Goal: Task Accomplishment & Management: Complete application form

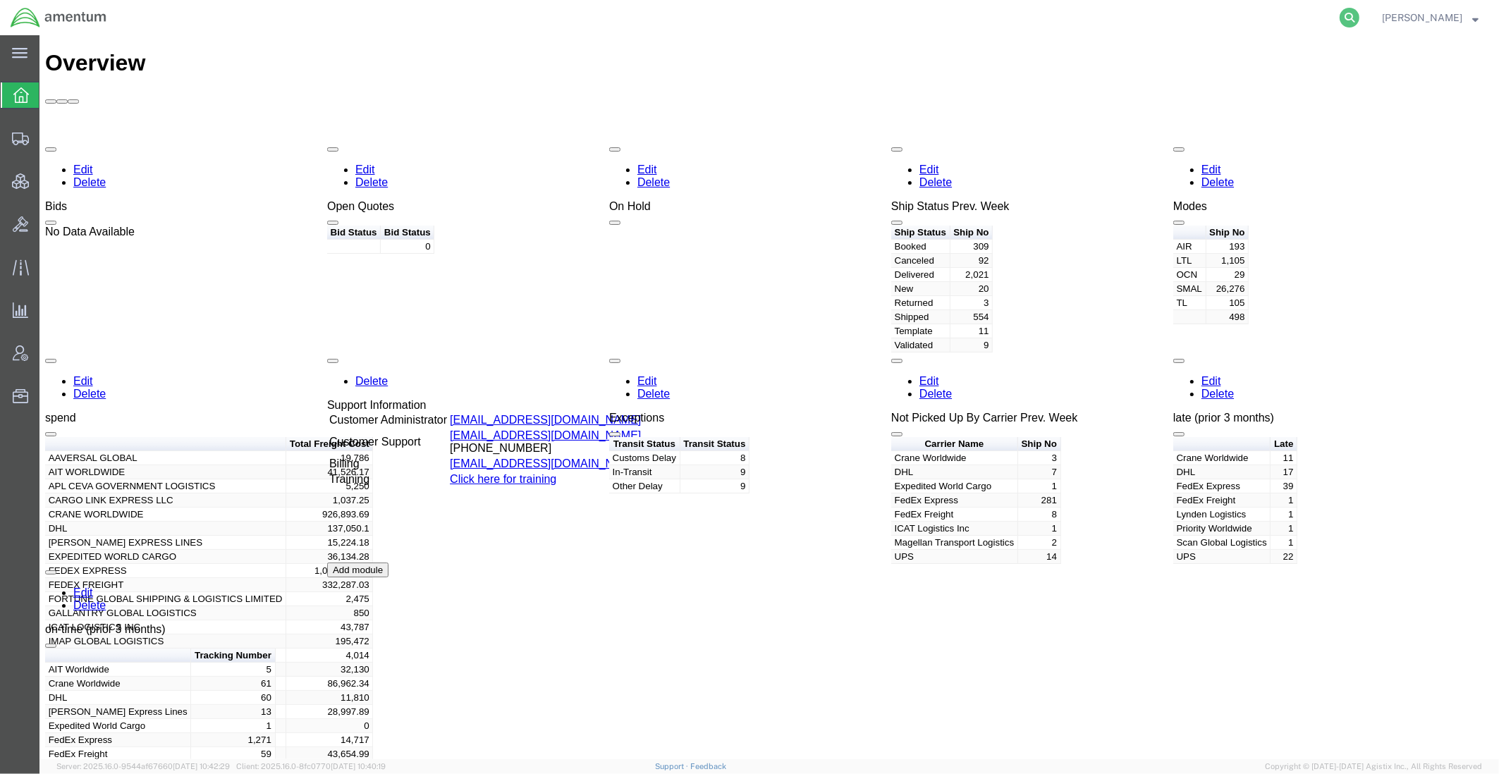
click at [1347, 16] on icon at bounding box center [1350, 18] width 20 height 20
paste input "392045456009"
type input "392045456009"
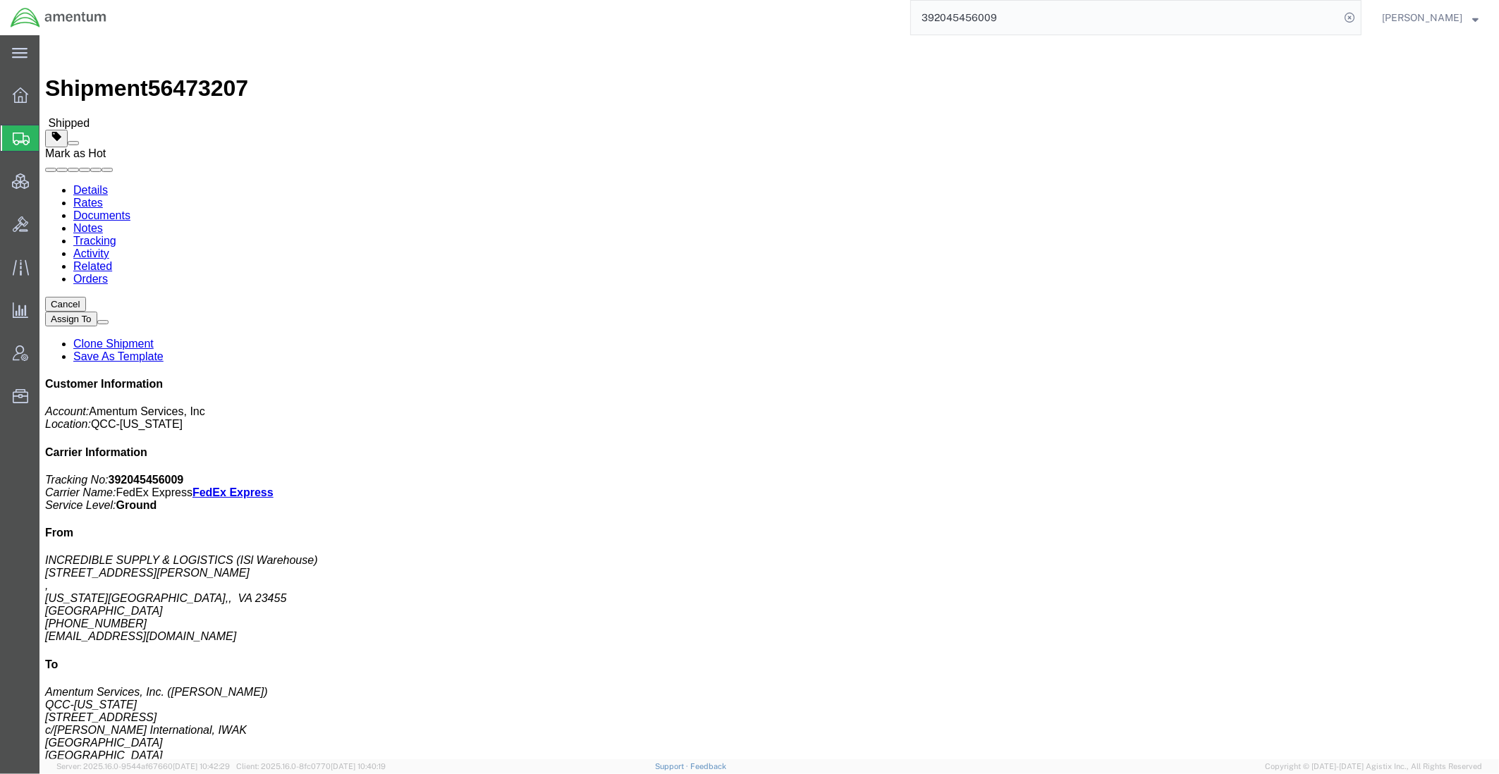
click span
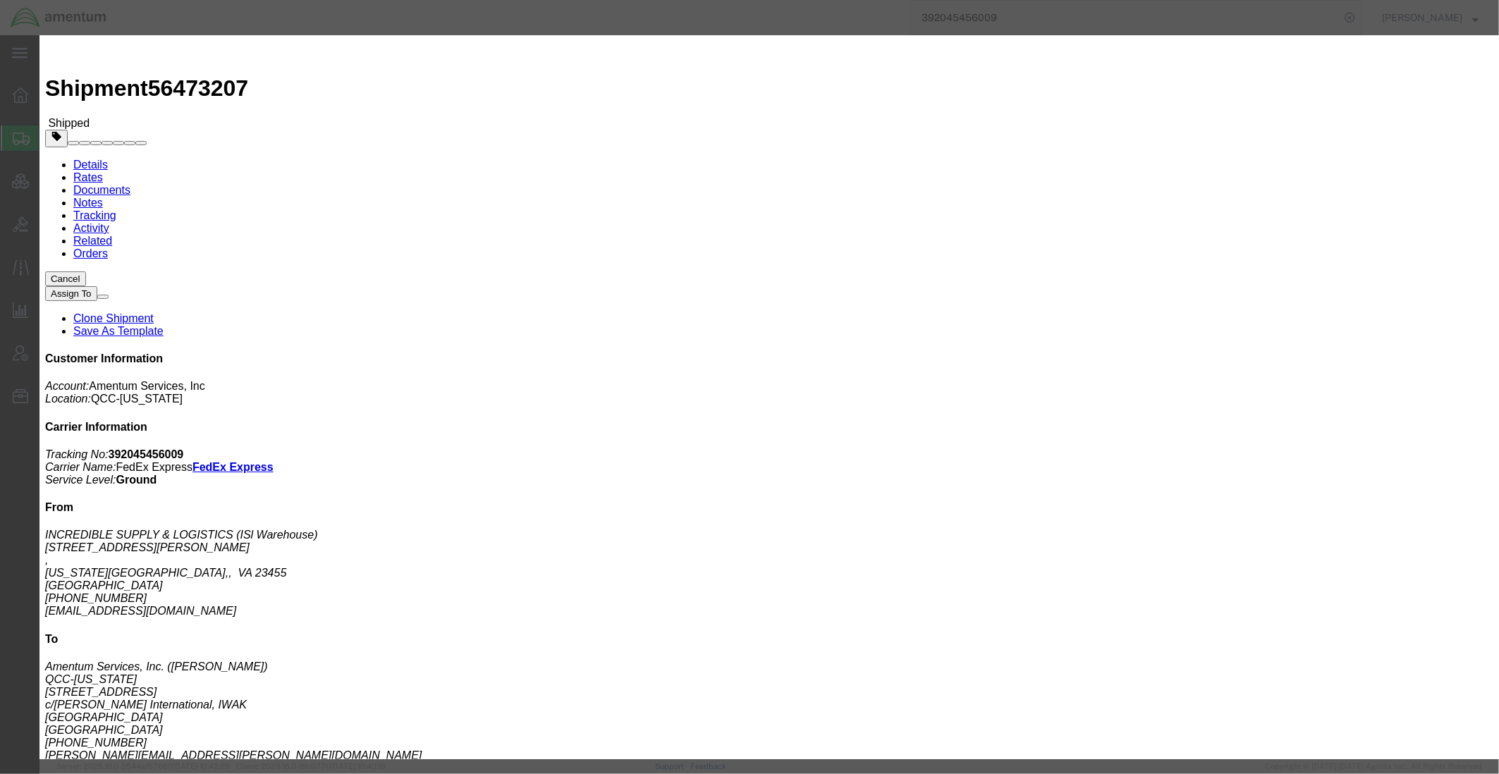
click textarea "Reason"
paste textarea "This is a hot item and urgently needed here on site, if you could please proces…"
click textarea "This is a hot item and urgently needed here on site, if you could please proces…"
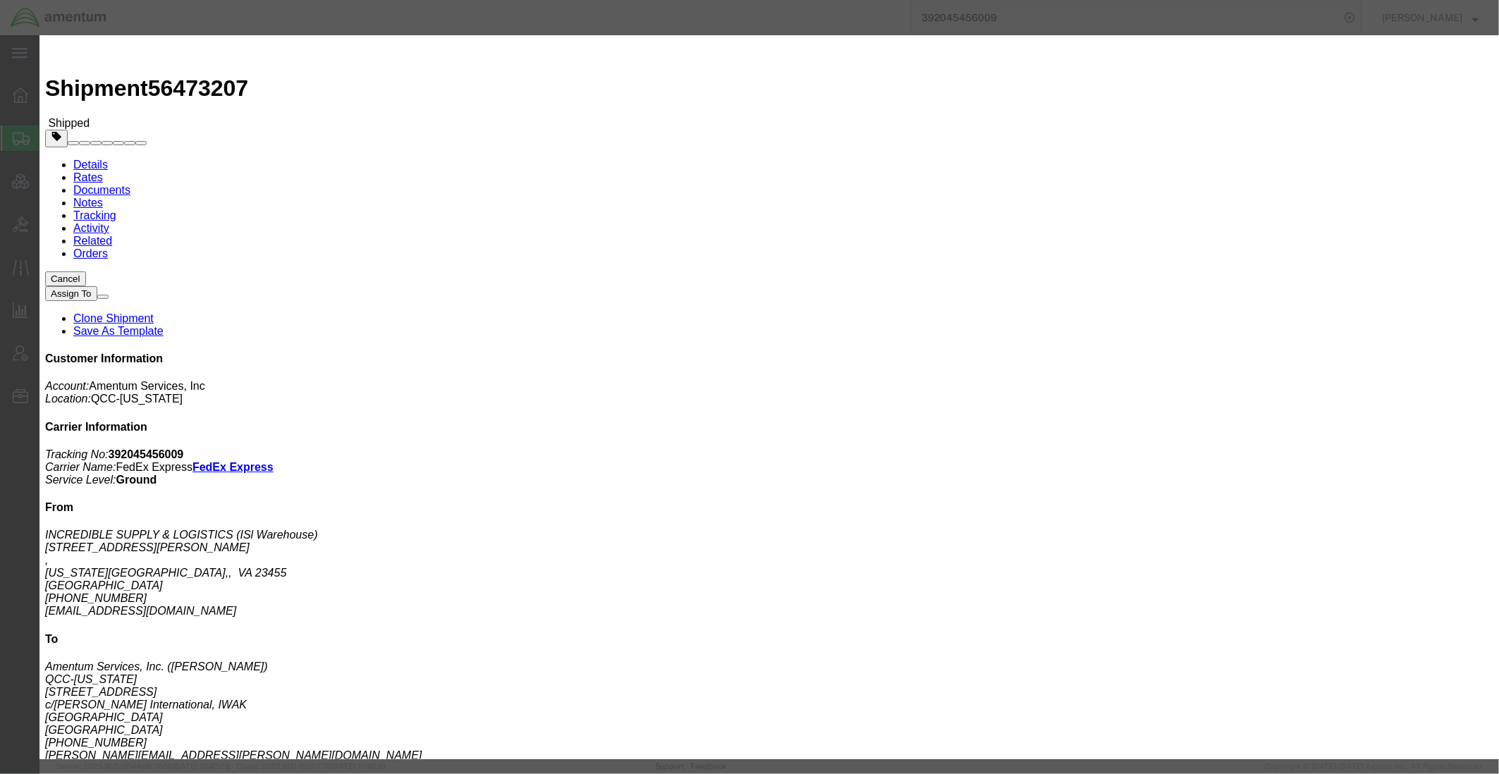
paste textarea "Any questions let me know, thank you, Samuel Roberts CPPS | CSCP Logistics Mana…"
type textarea "This is a hot item and urgently needed here on site, if you could please proces…"
click button "Save"
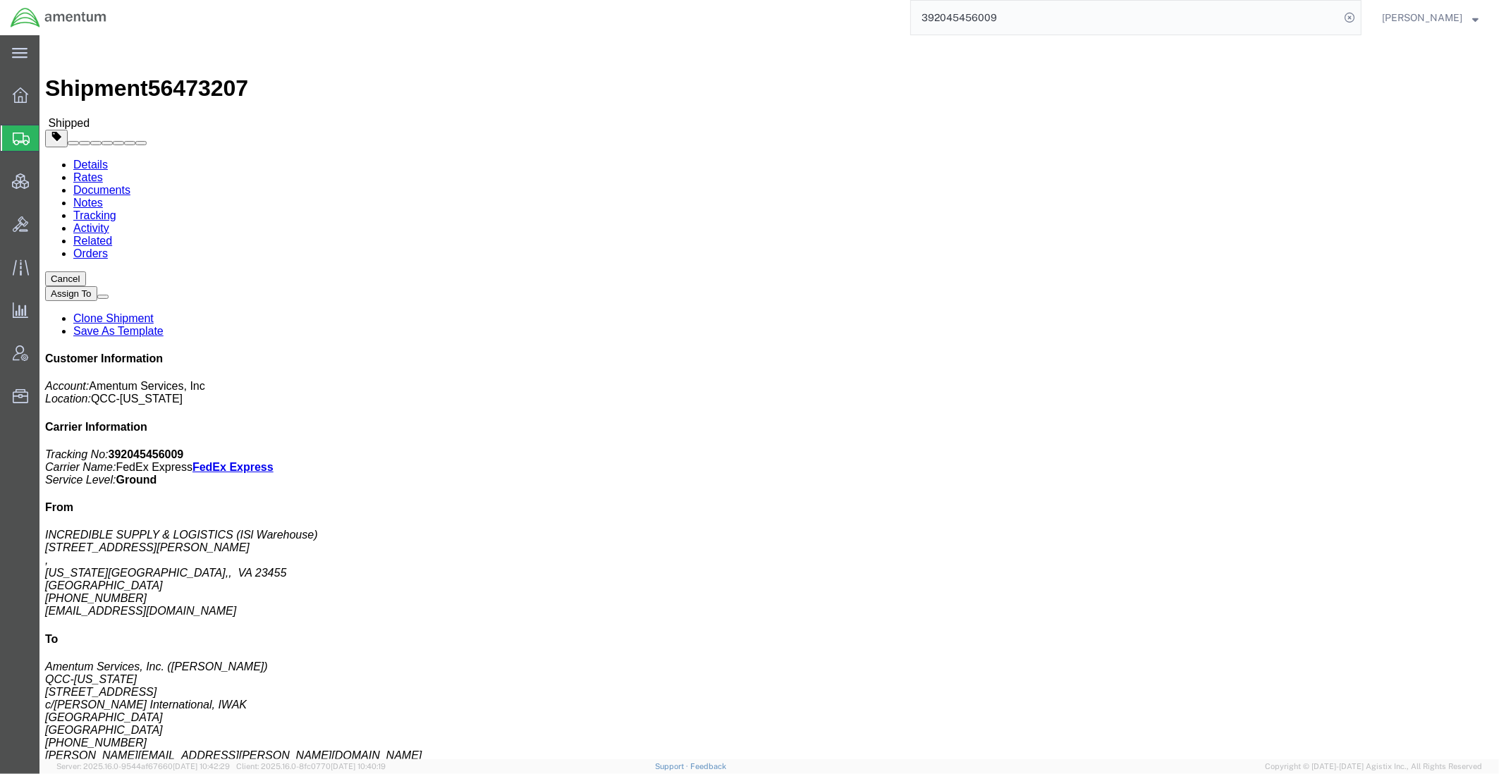
click link "Documents"
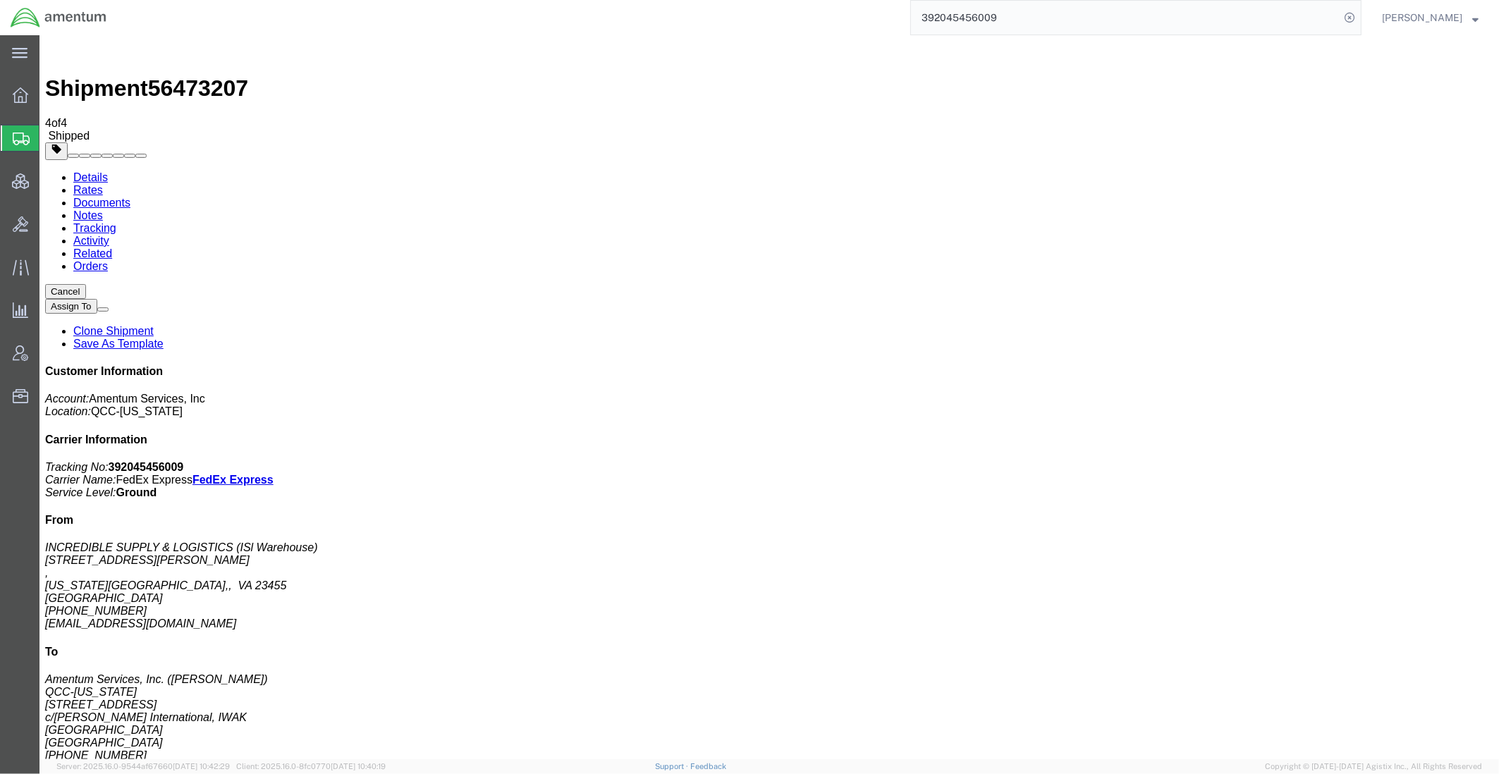
drag, startPoint x: 1108, startPoint y: 32, endPoint x: 727, endPoint y: 23, distance: 381.5
click at [727, 23] on div "392045456009" at bounding box center [739, 17] width 1244 height 35
paste input "56330447"
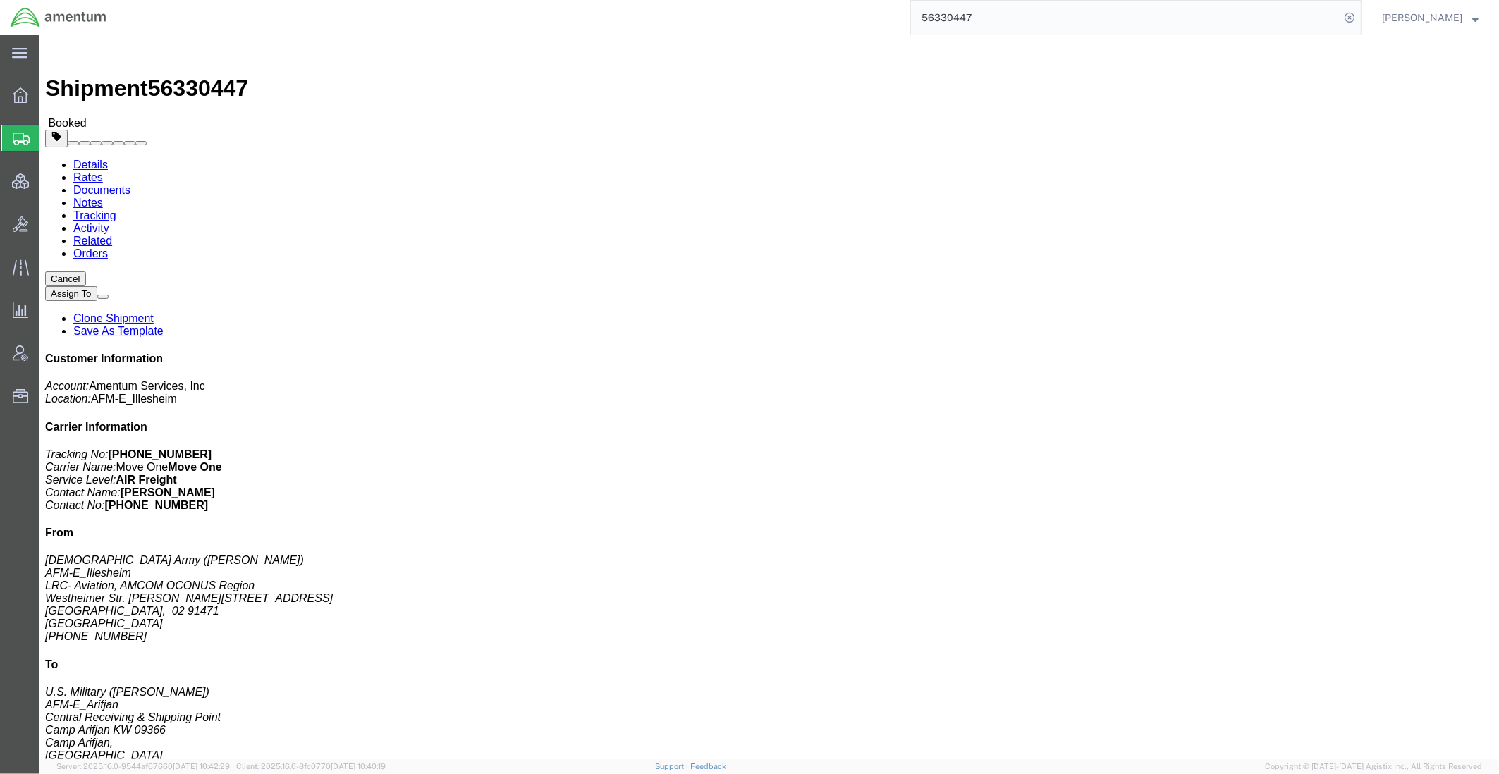
click link "Documents"
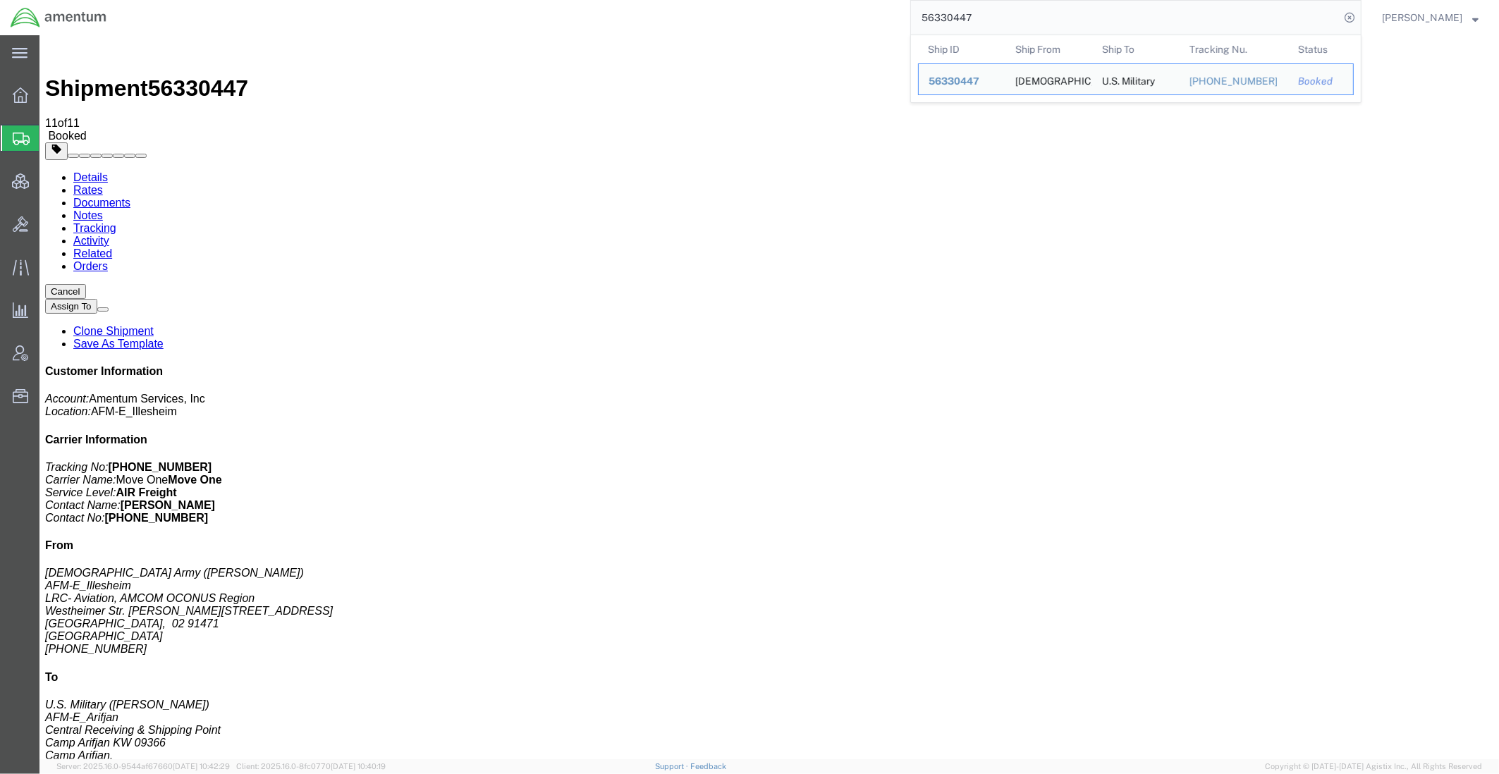
drag, startPoint x: 1006, startPoint y: 9, endPoint x: 712, endPoint y: -5, distance: 294.3
click at [712, 0] on html "main_menu Created with Sketch. Collapse Menu Overview Shipments Shipment Manage…" at bounding box center [749, 387] width 1499 height 774
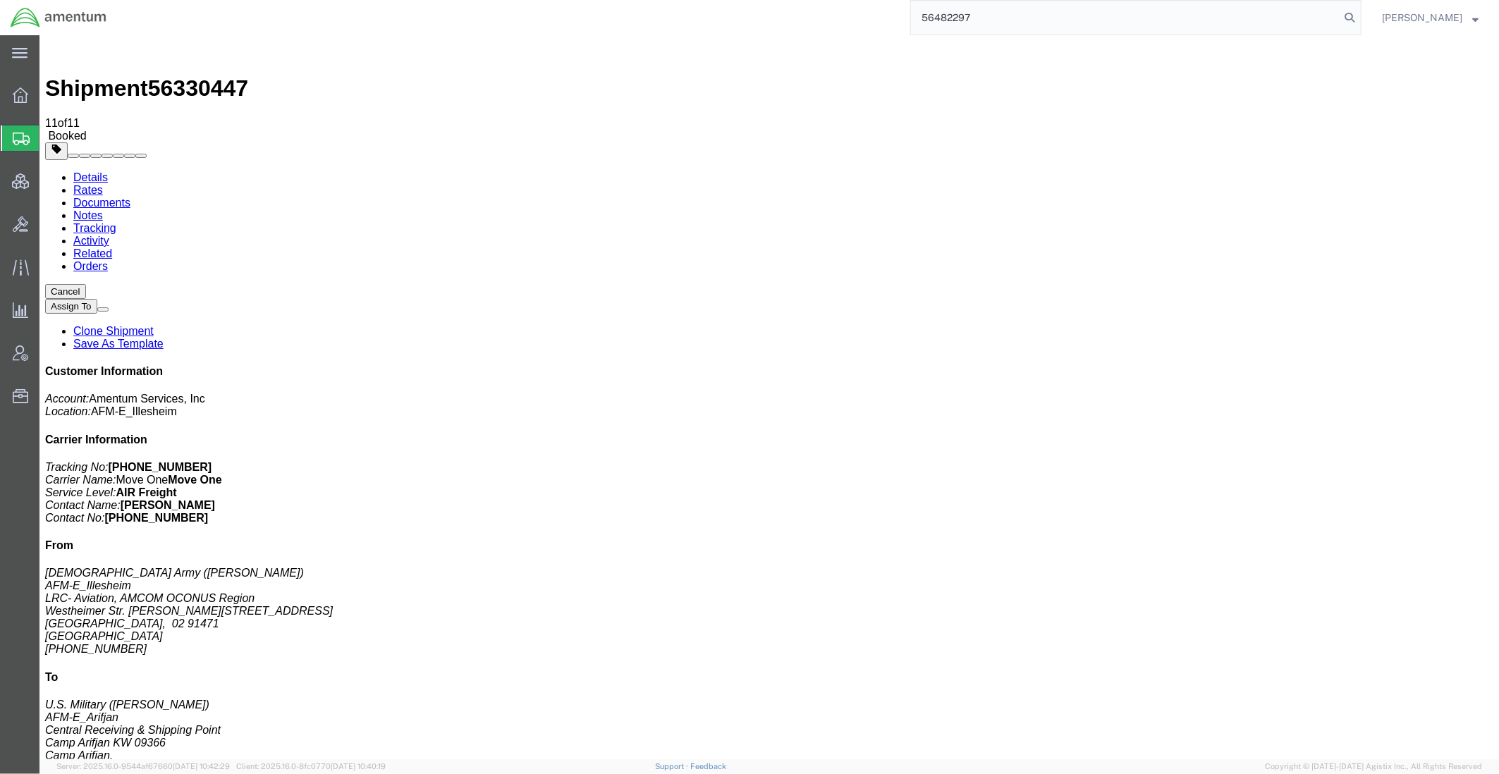
type input "56482297"
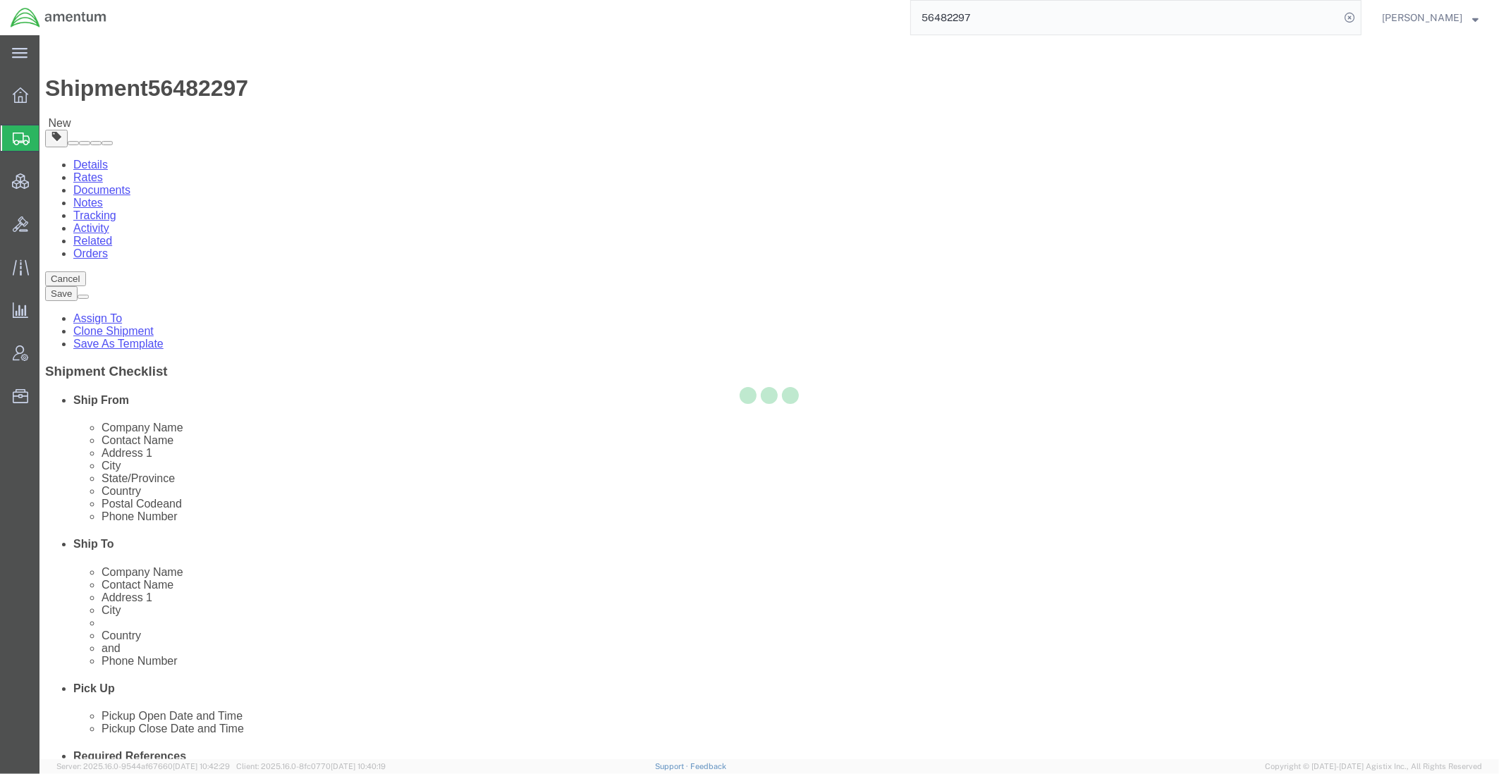
select select
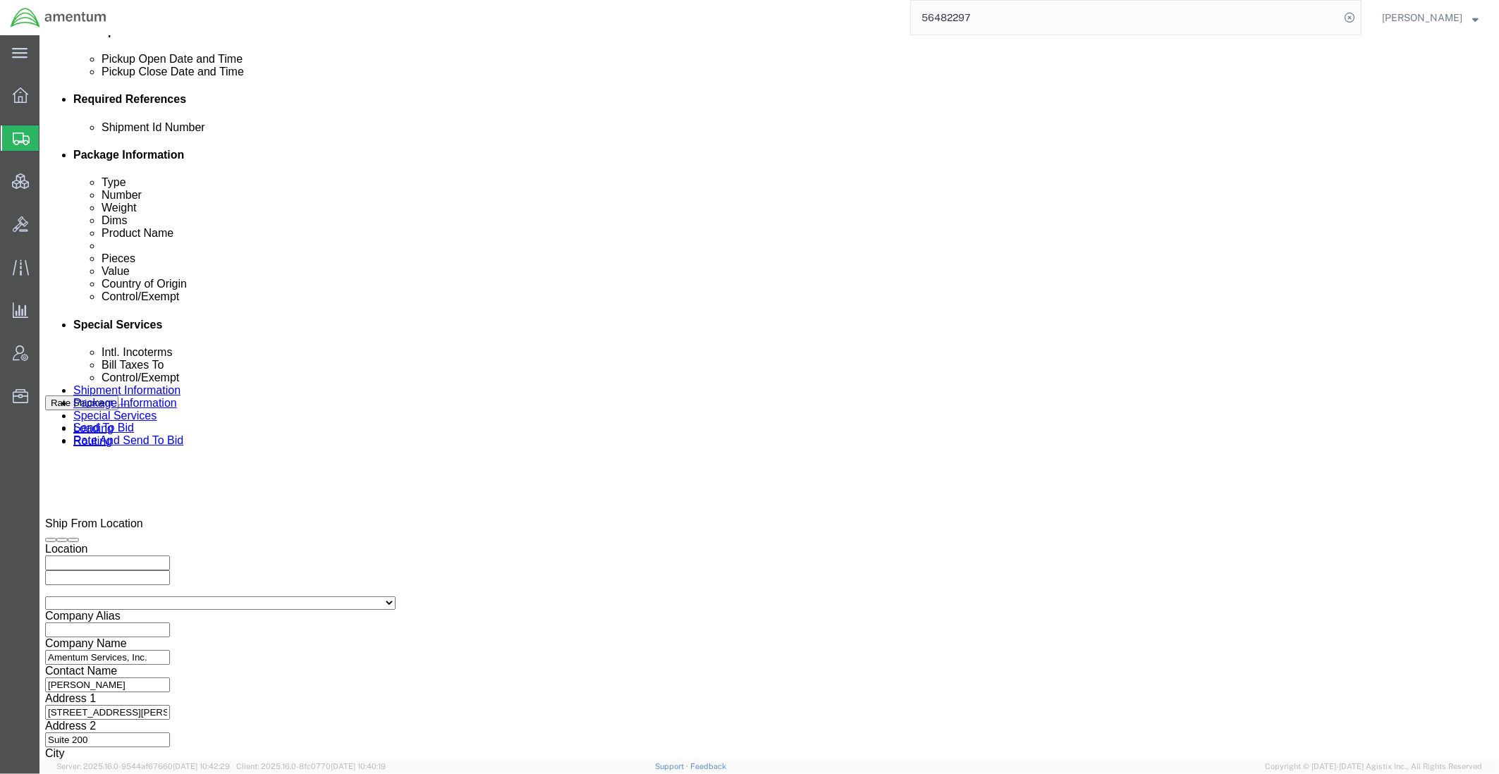
scroll to position [705, 0]
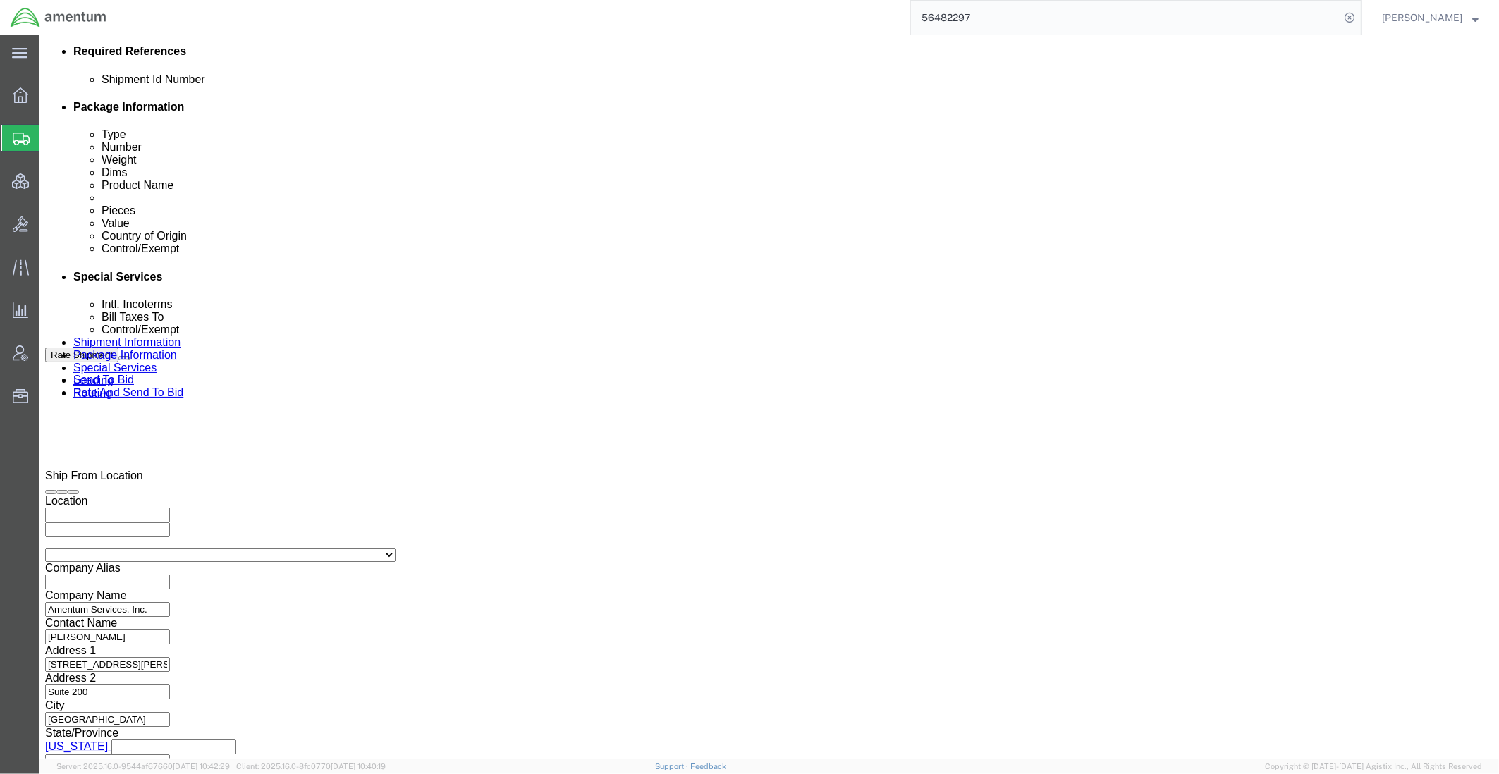
drag, startPoint x: 193, startPoint y: 16, endPoint x: 119, endPoint y: 21, distance: 74.2
click div "Shipment 56482297 New"
copy span "56482297"
drag, startPoint x: 670, startPoint y: 396, endPoint x: 251, endPoint y: 323, distance: 425.0
click div "References Add reference Select Account Type Activity ID Airline Appointment Nu…"
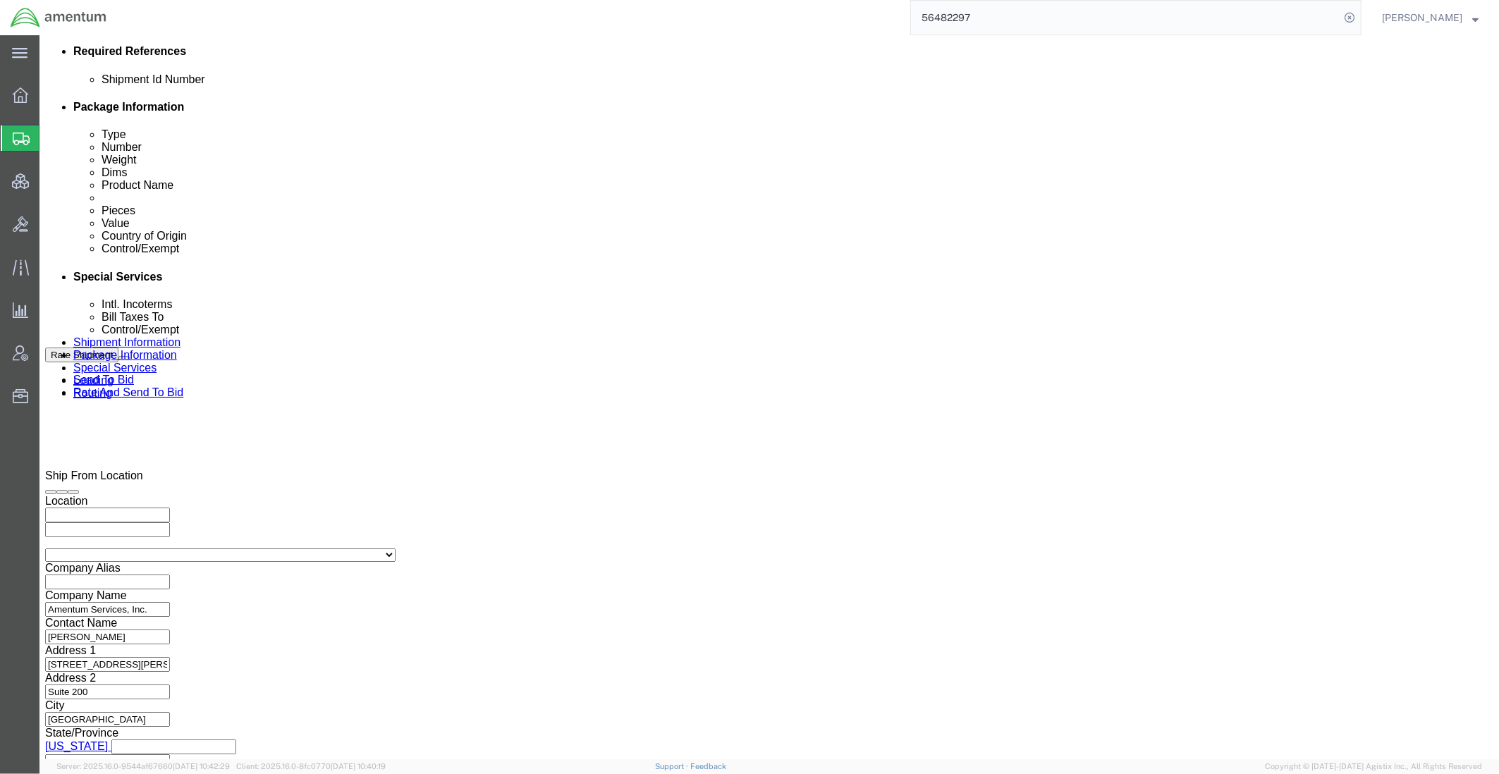
paste input "56482297"
type input "56482297"
click select "Select Air Less than Truckload Multi-Leg Ocean Freight Rail Small Parcel Truckl…"
select select "SMAL"
click select "Select Air Less than Truckload Multi-Leg Ocean Freight Rail Small Parcel Truckl…"
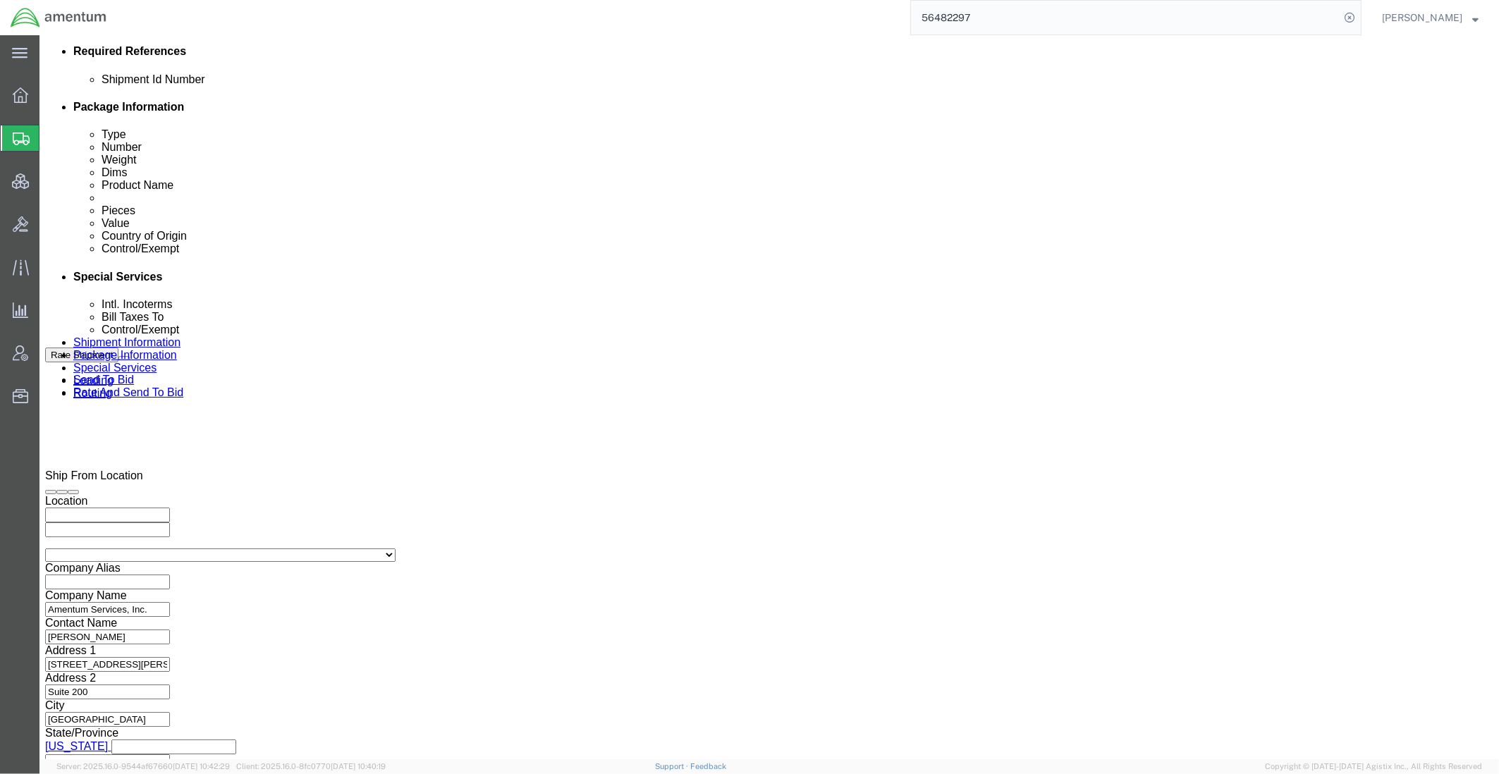
click link "Package Information"
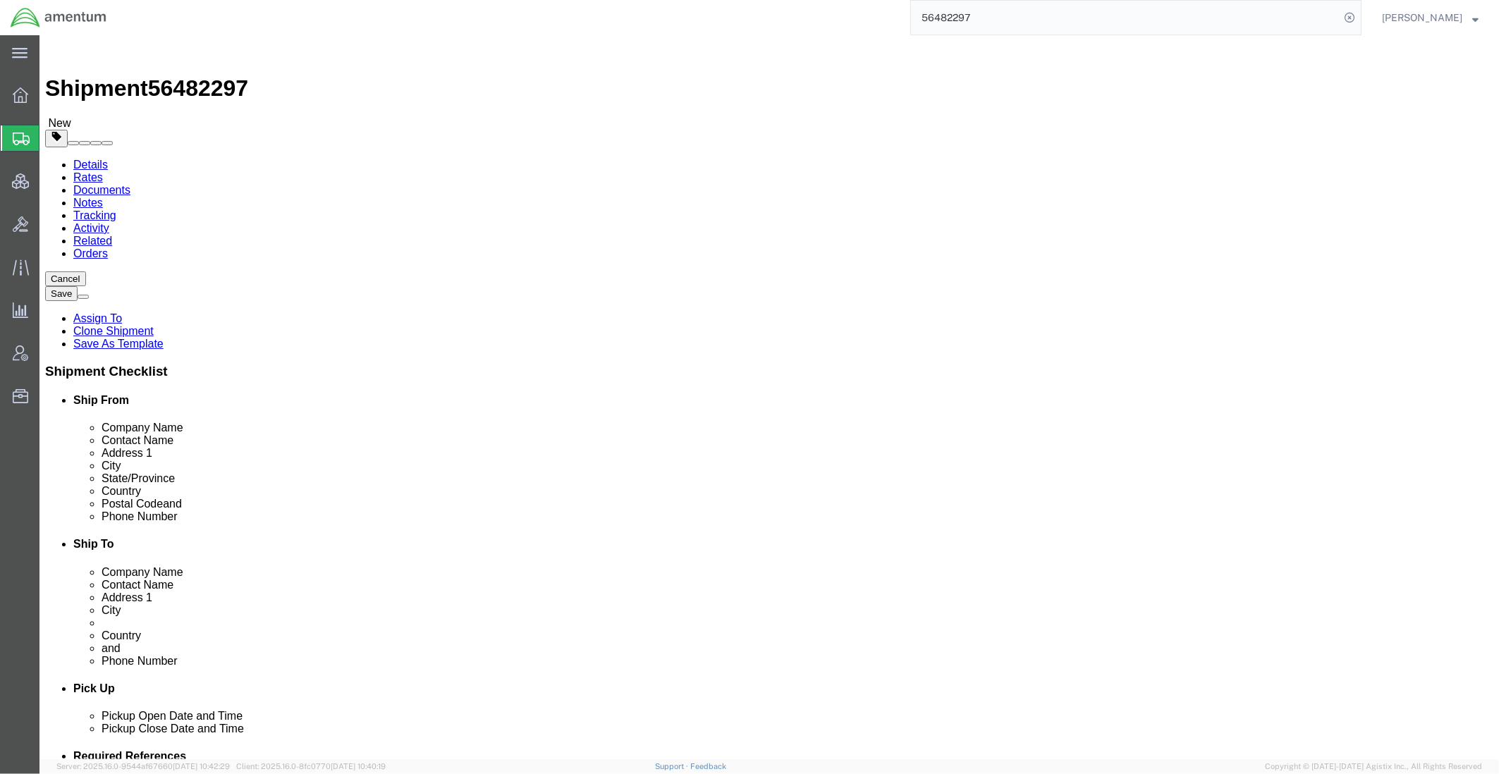
click icon
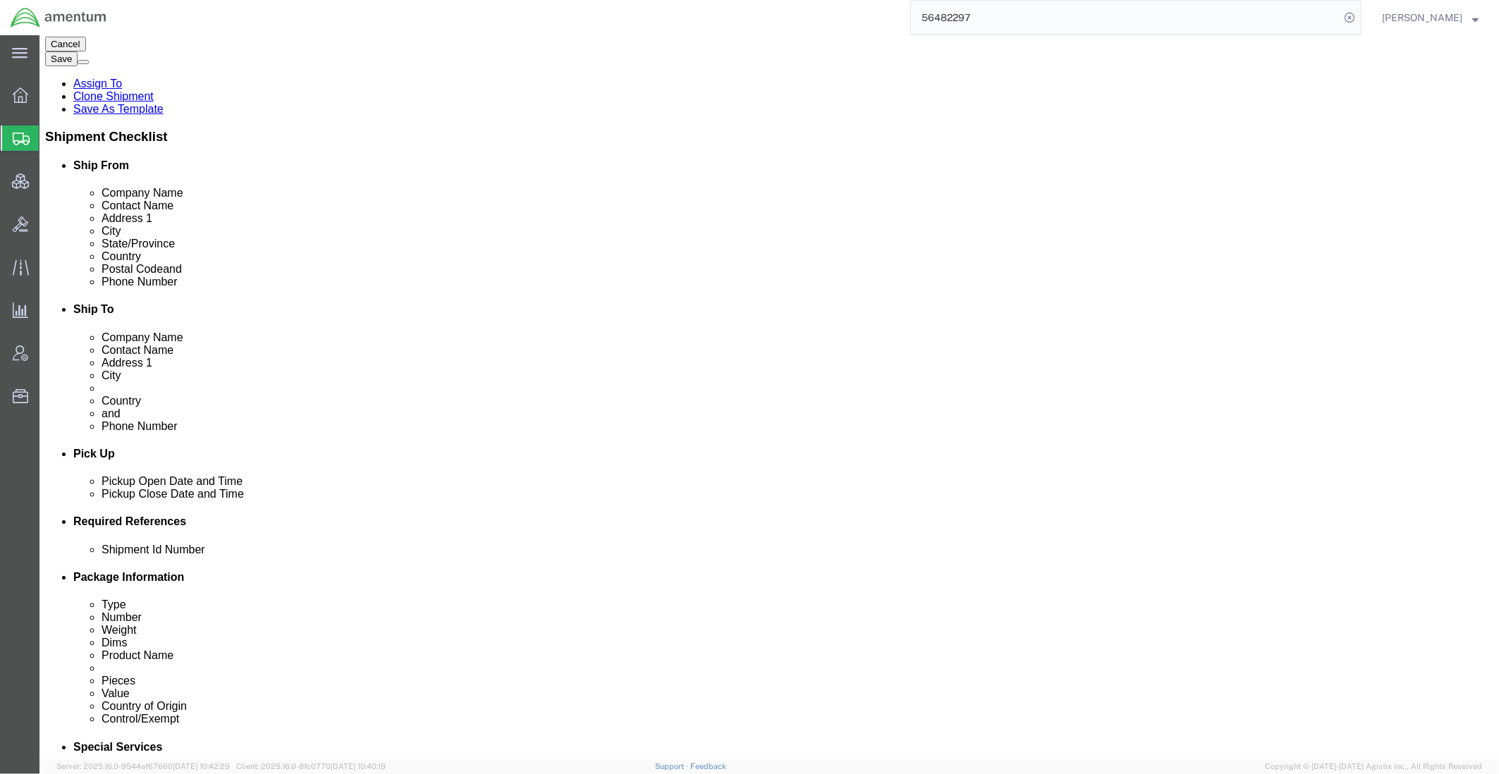
scroll to position [470, 0]
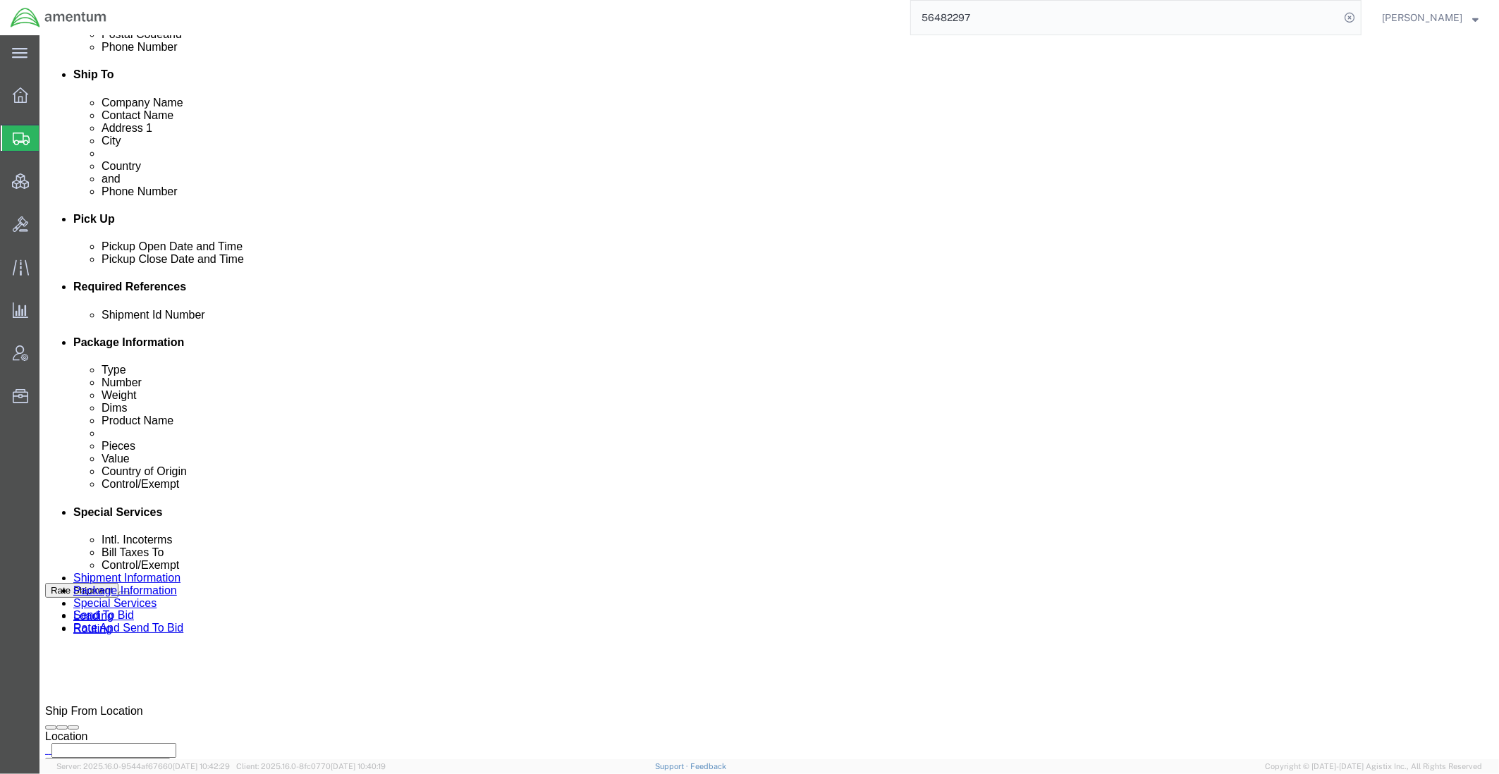
click select "Select Gift Personal Effects Repair/Warranty Return Sample Sold Temporary/Not S…"
select select "TEMPORARY"
click select "Select Gift Personal Effects Repair/Warranty Return Sample Sold Temporary/Not S…"
select select
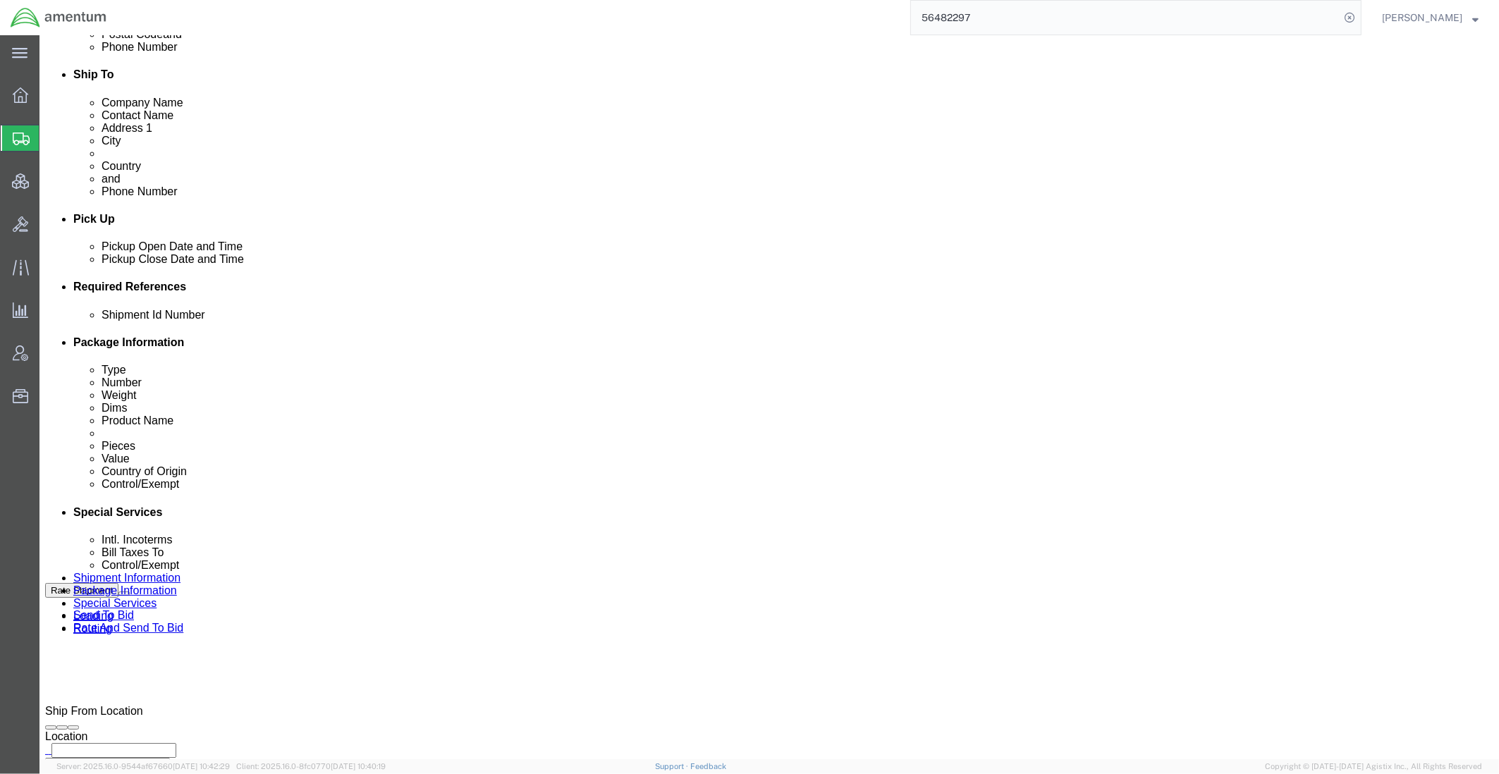
click select "Select Gift Personal Effects Repair/Warranty Return Sample Sold Temporary/Not S…"
click div "Insurance"
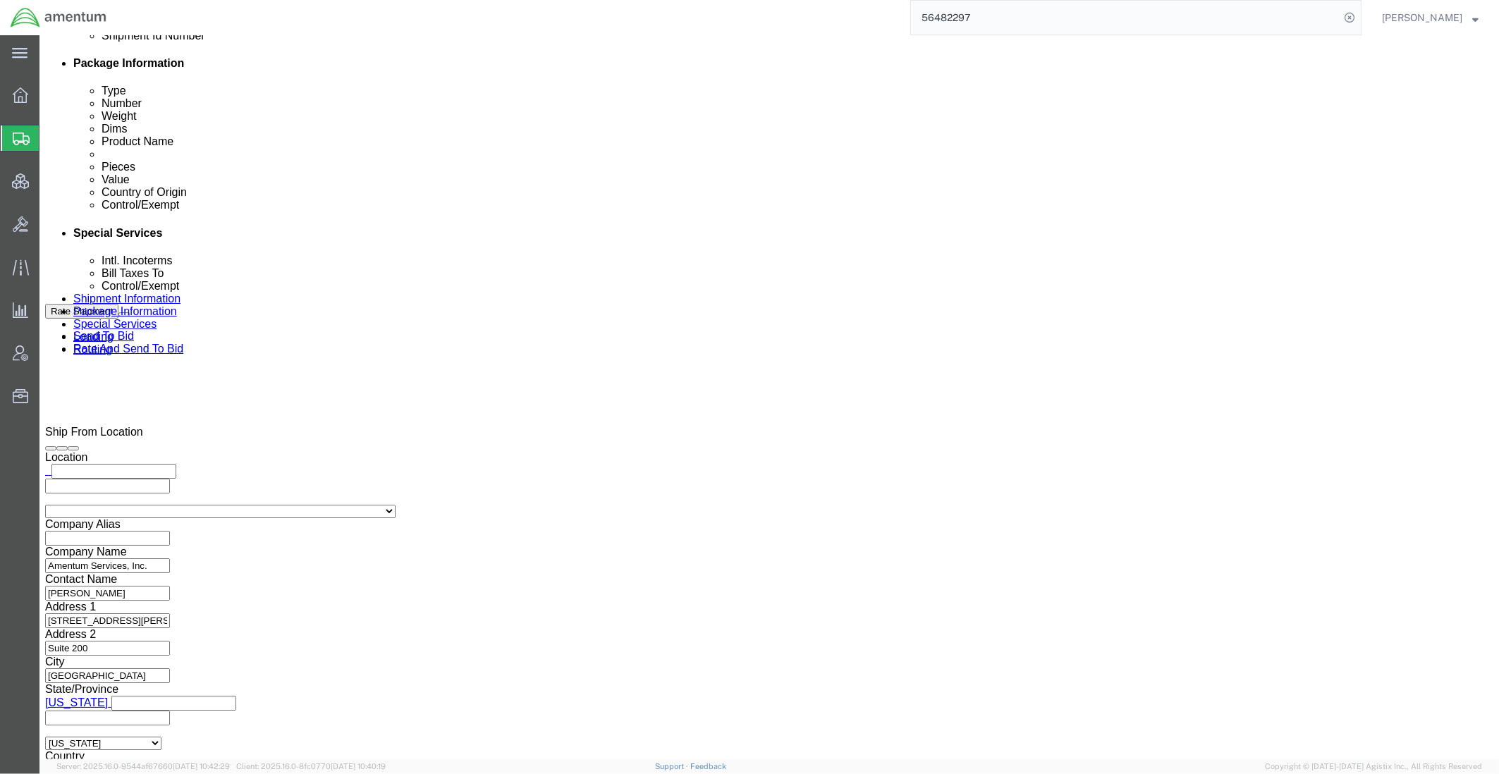
scroll to position [822, 0]
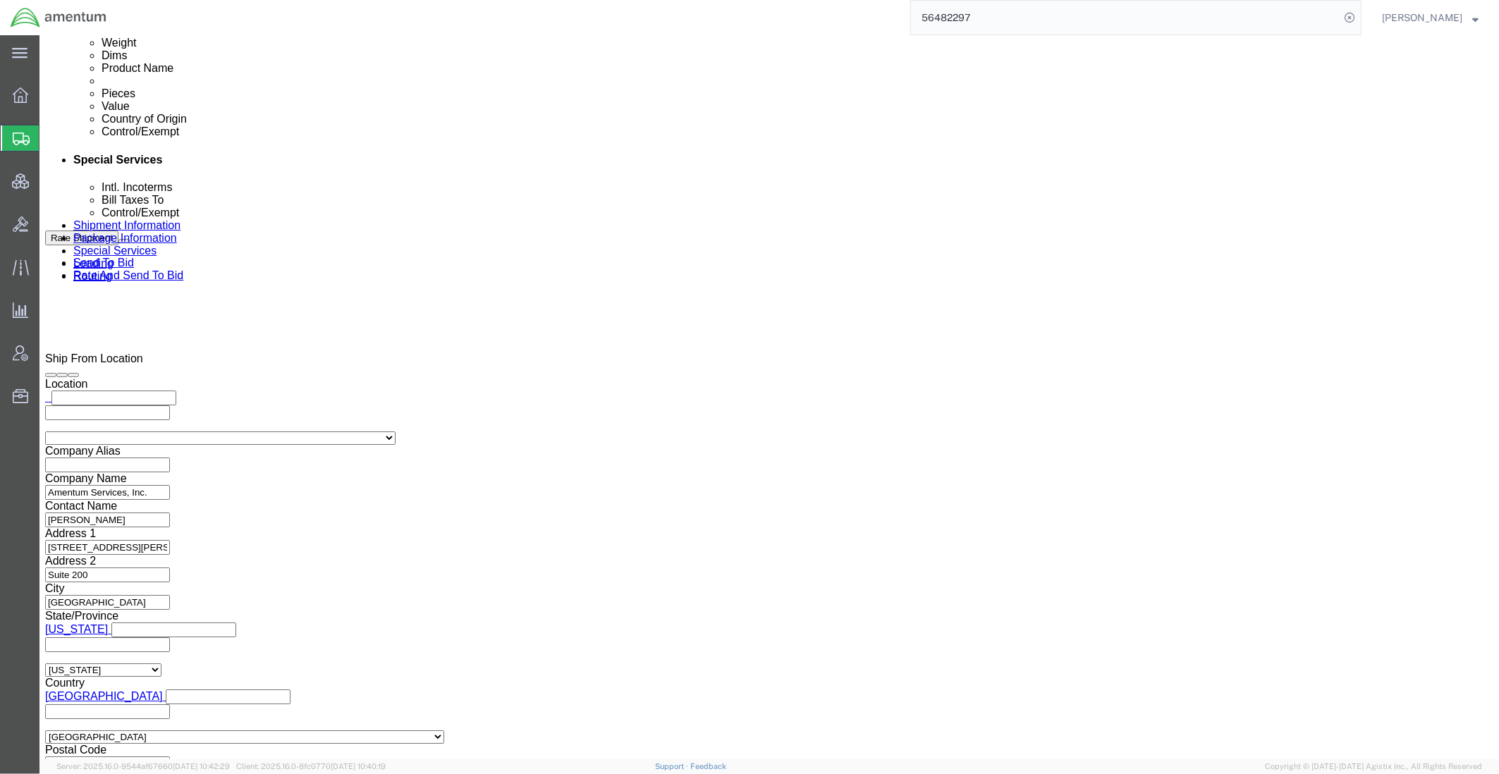
click div "Control/Exempt Select ATF BIS DEA EPA FDA FTR ITAR OFAC Other (OPA) Lic./Ex. Co…"
click select "Select ATF BIS DEA EPA FDA FTR ITAR OFAC Other (OPA)"
select select "FTR"
click select "Select ATF BIS DEA EPA FDA FTR ITAR OFAC Other (OPA)"
click select "Select 30.2(d)(2) 30.36 30.37(a) 30.37(f) 30.37(g) 30.37(h) 30.37(i) 30.37(j) 3…"
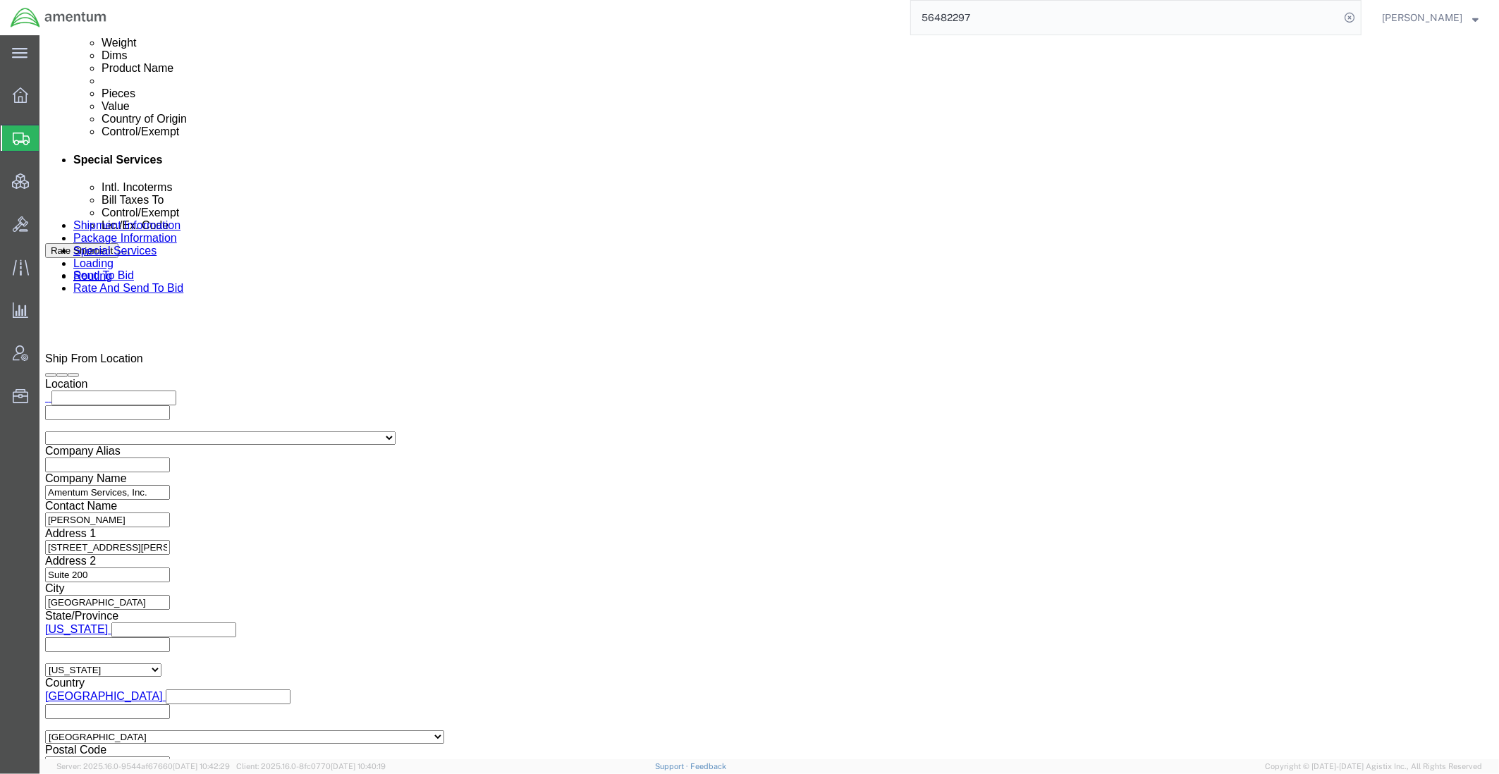
select select "30.37(a)"
click select "Select 30.2(d)(2) 30.36 30.37(a) 30.37(f) 30.37(g) 30.37(h) 30.37(i) 30.37(j) 3…"
click select "Select AES-Direct EEI Carrier File EEI EEI Exempt"
select select "EXEM"
click select "Select AES-Direct EEI Carrier File EEI EEI Exempt"
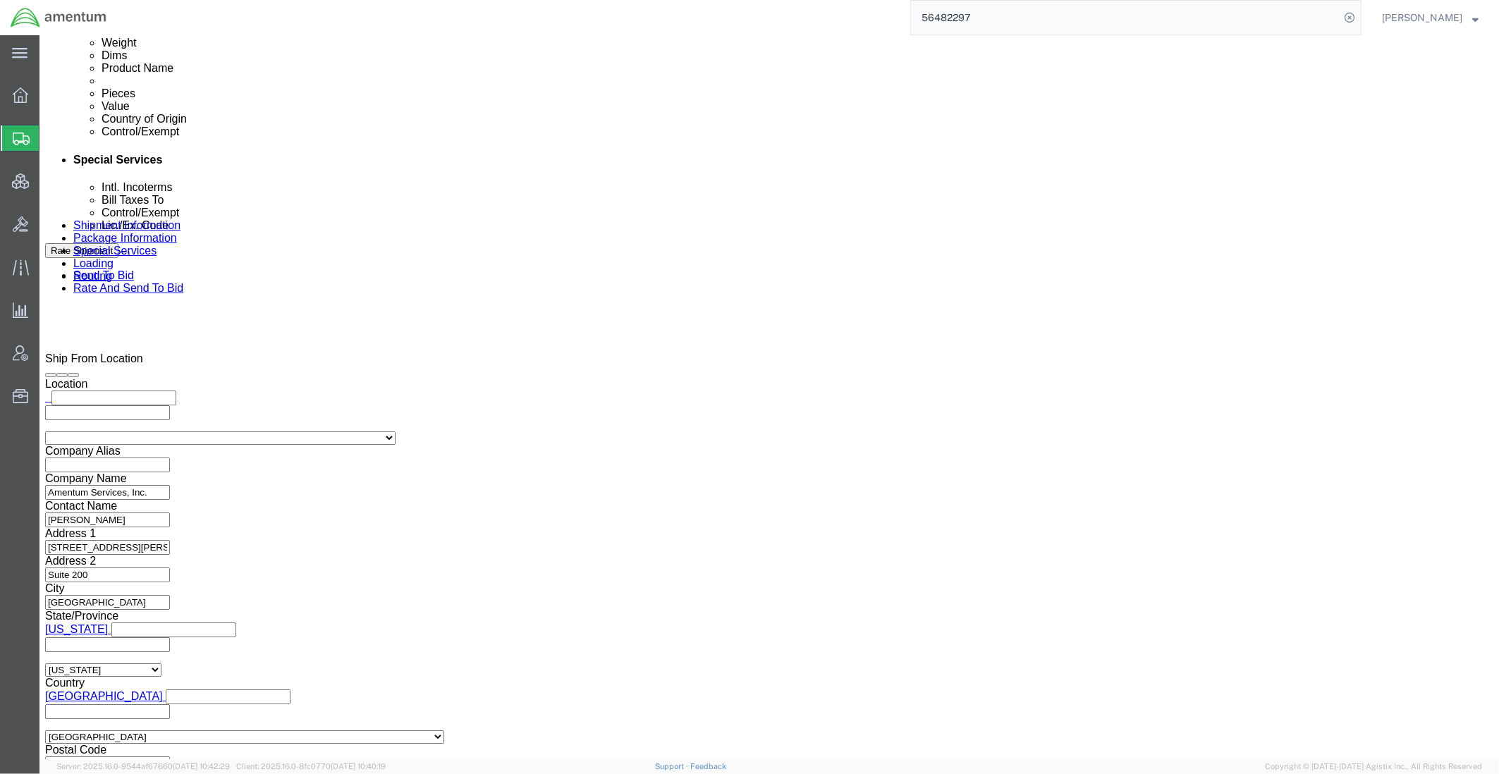
click label "Controlled Export?"
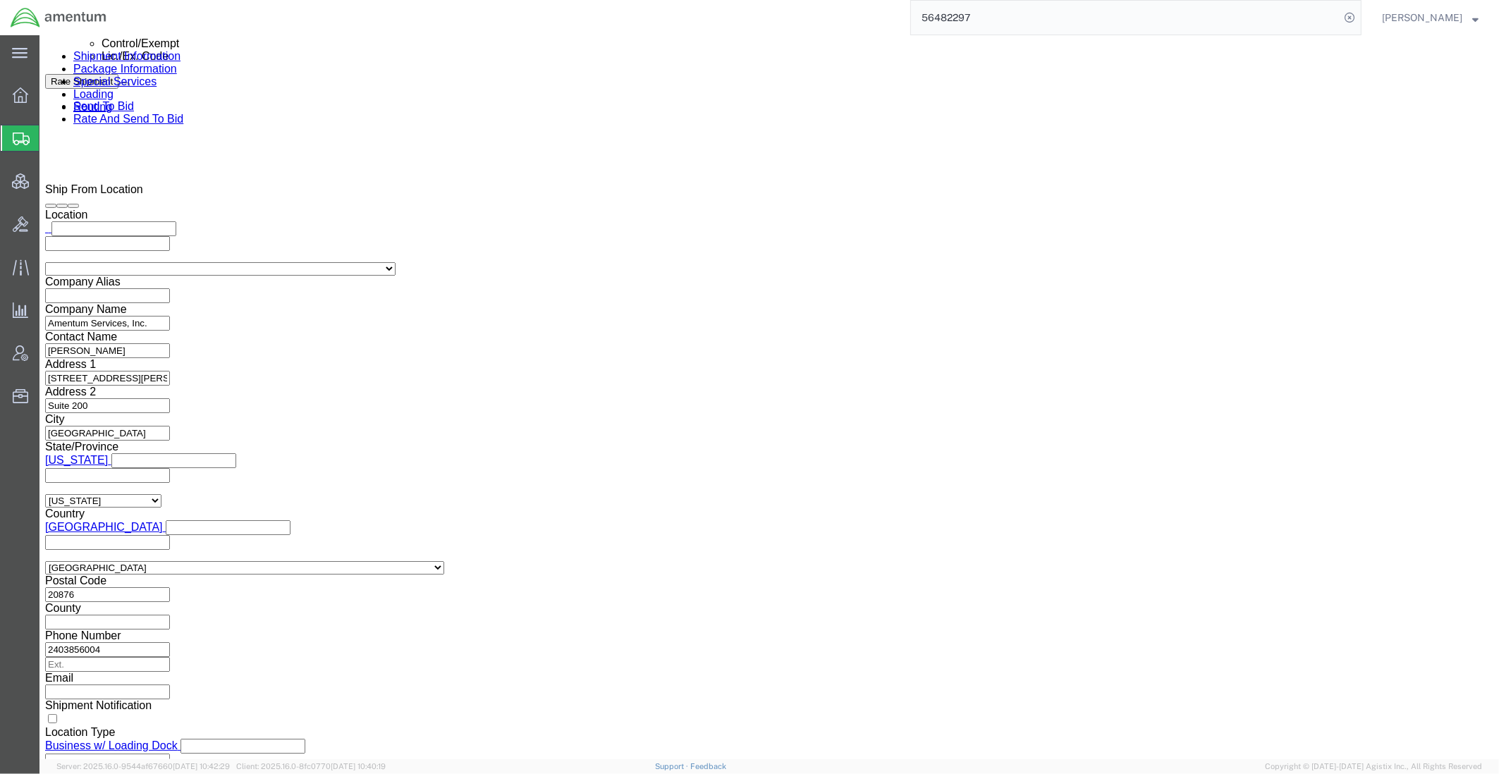
scroll to position [1175, 0]
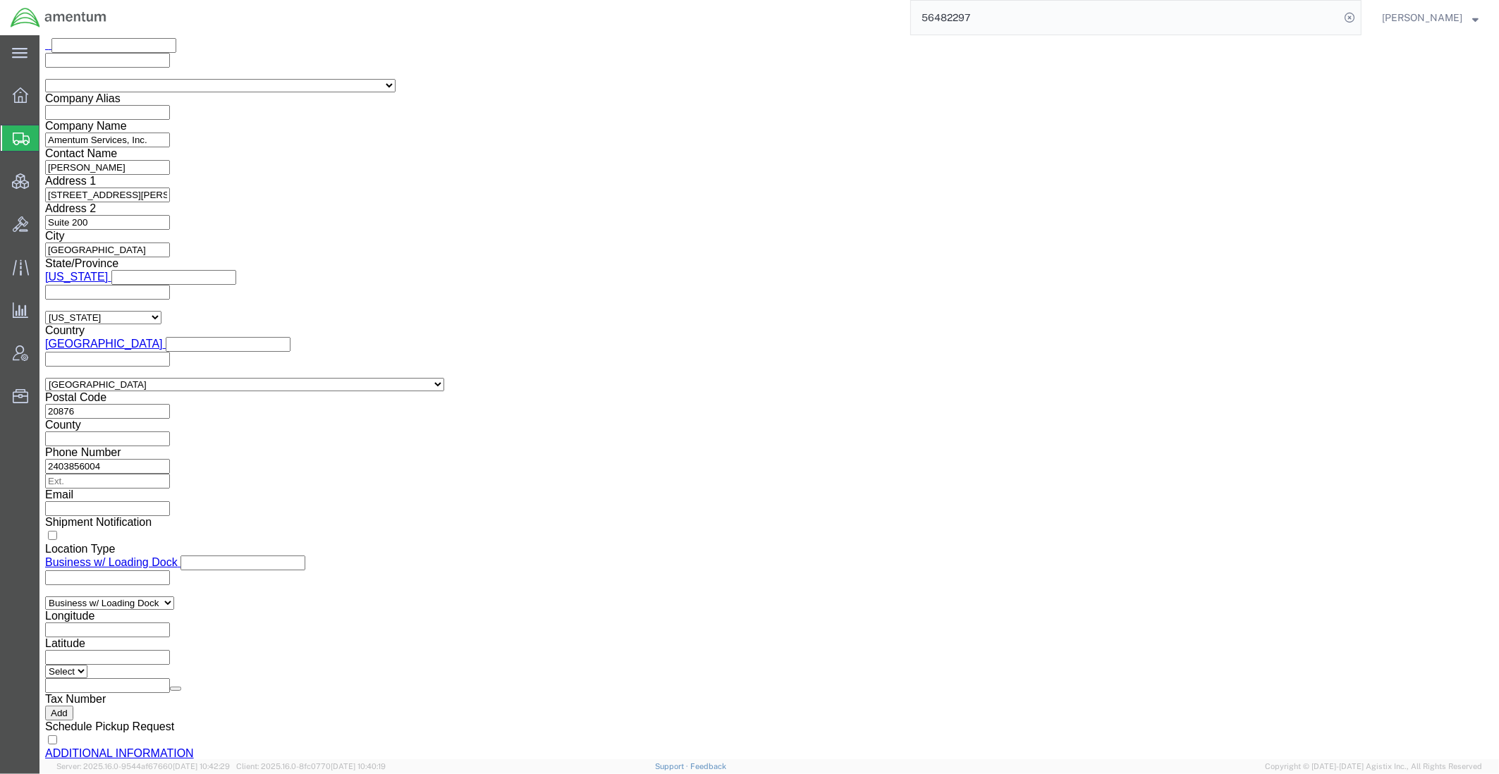
click button "Rate Shipment"
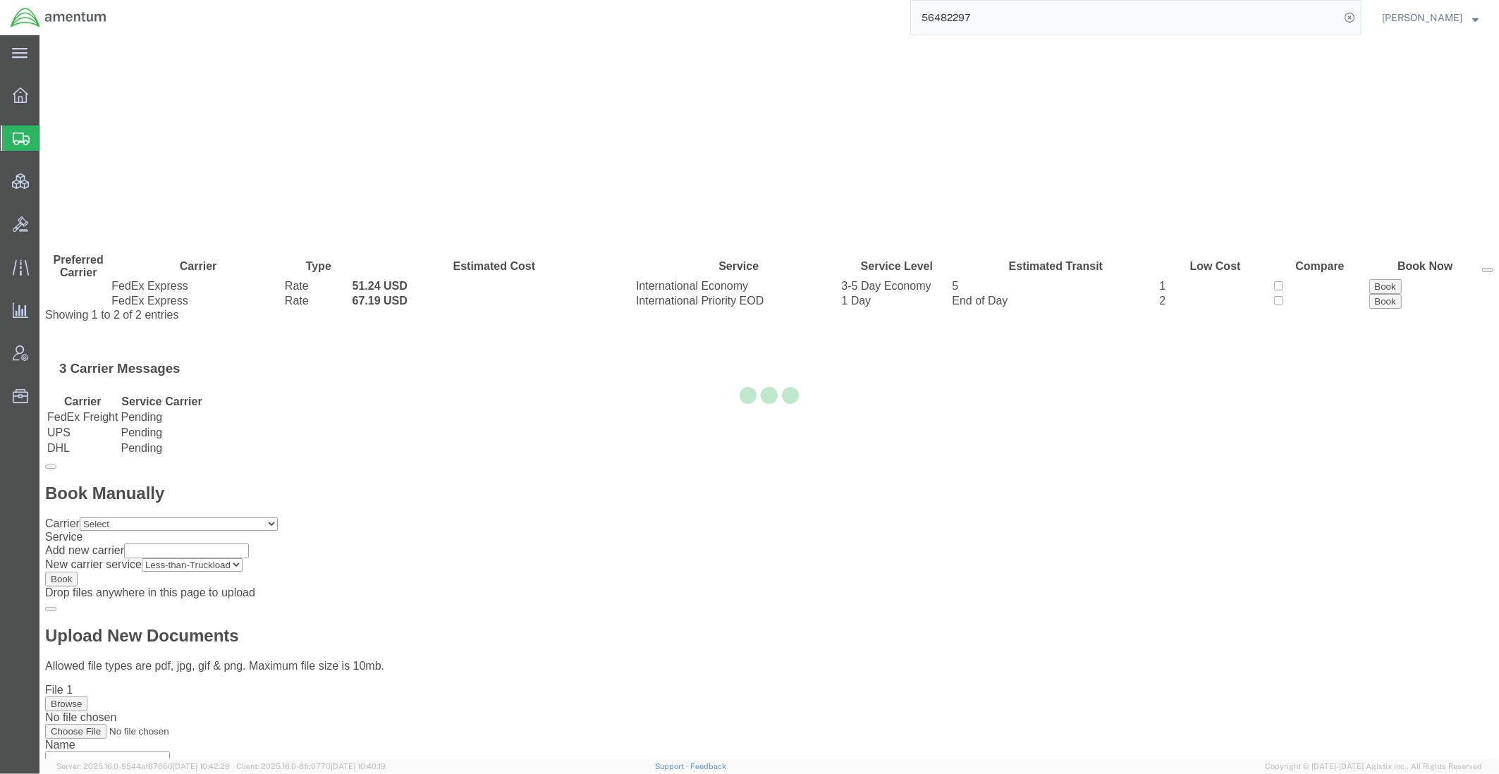
scroll to position [0, 0]
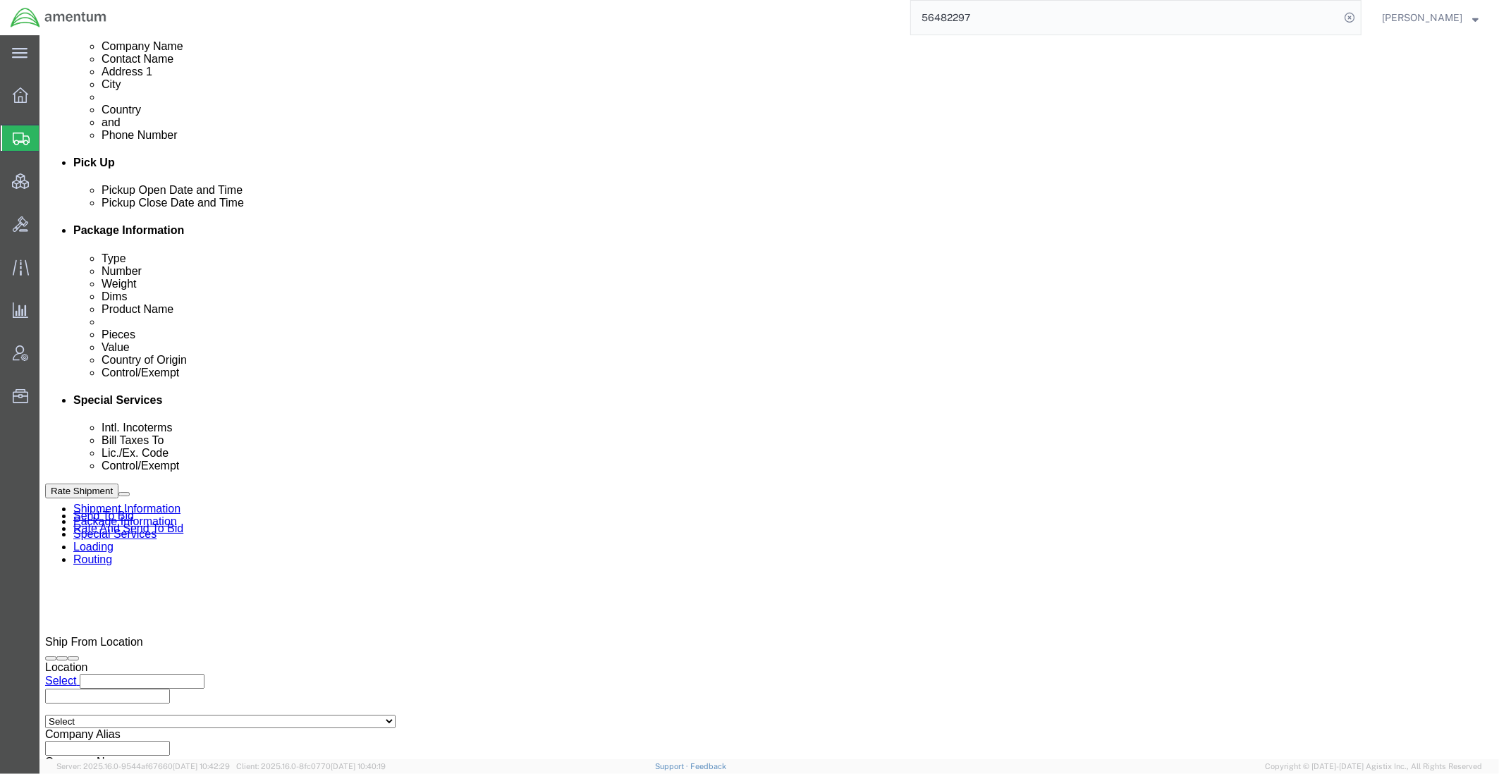
scroll to position [587, 0]
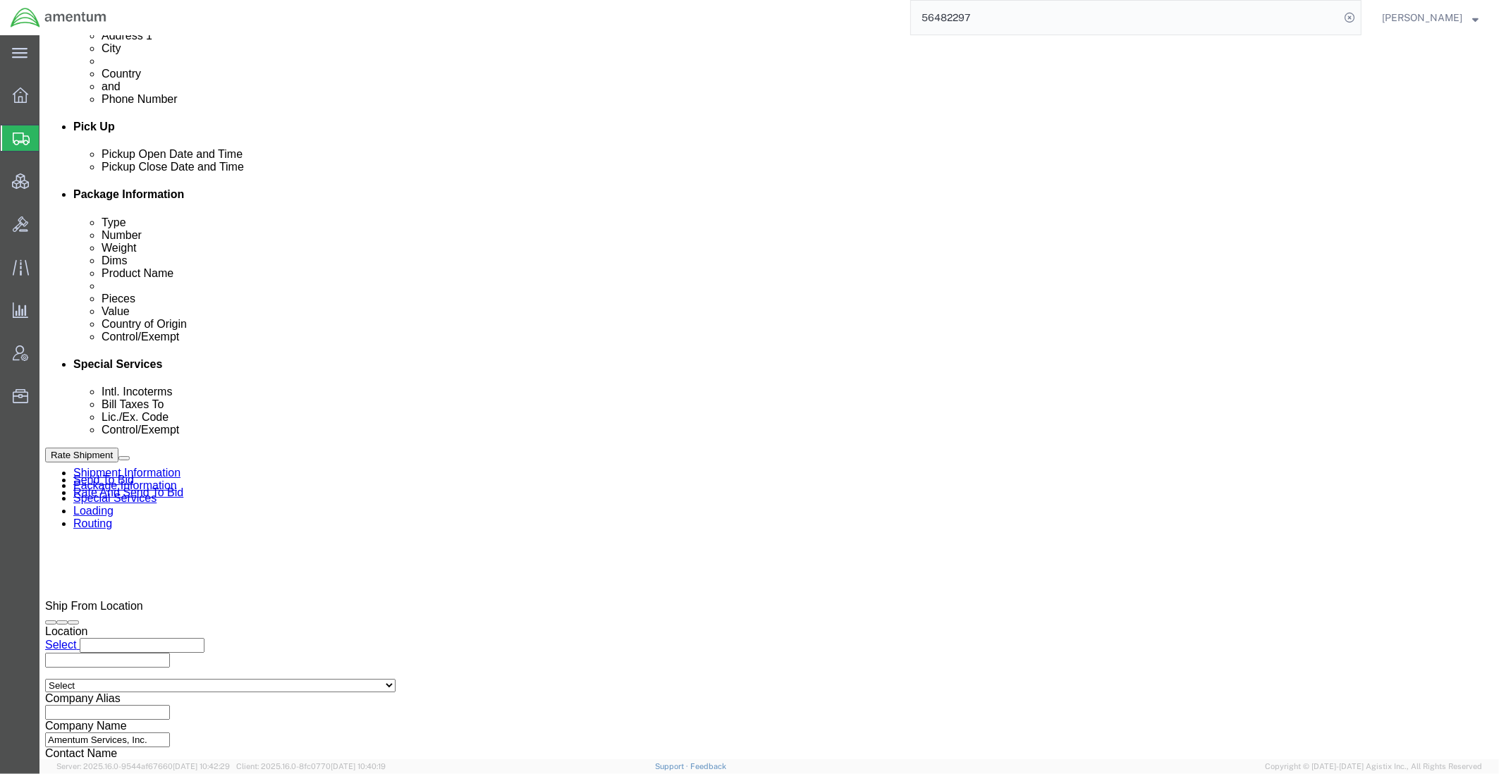
click icon
drag, startPoint x: 1124, startPoint y: 368, endPoint x: 1144, endPoint y: 400, distance: 37.4
click icon
click button "Rate Shipment"
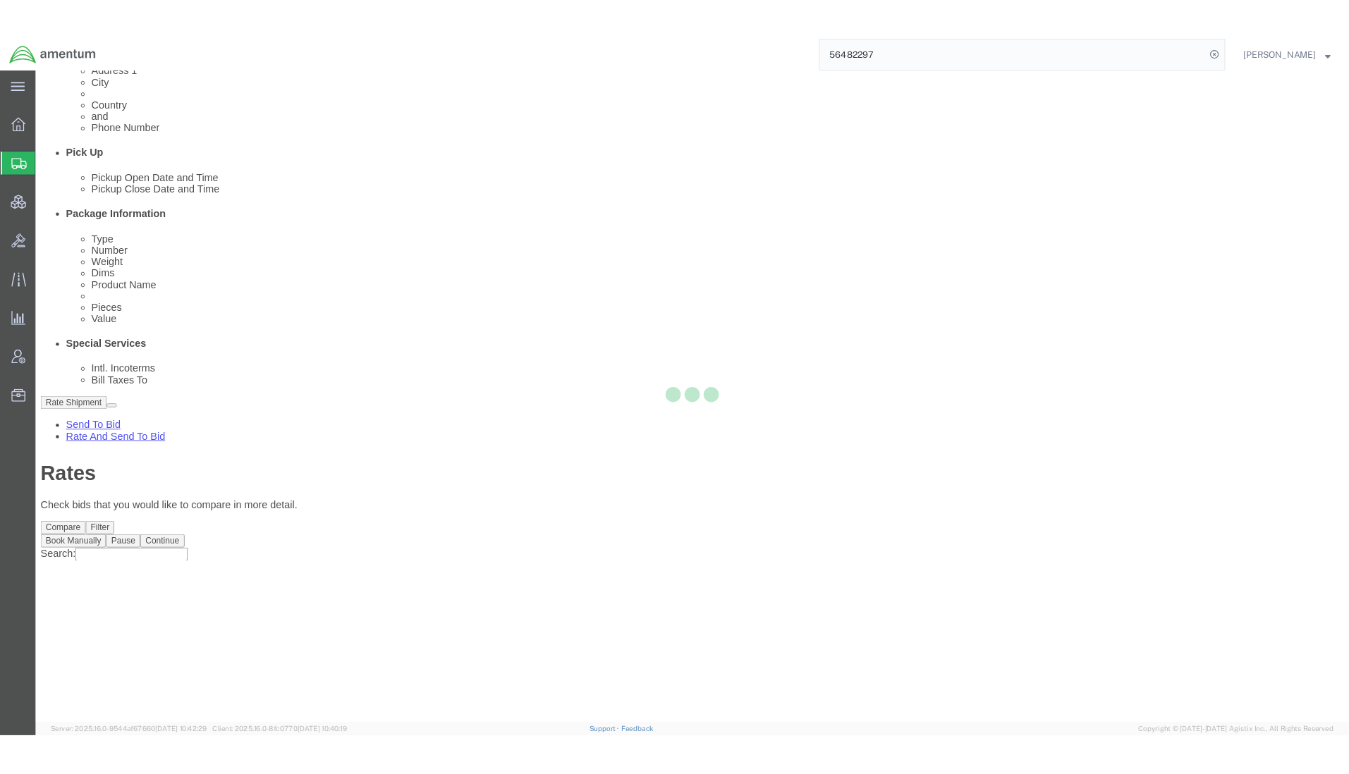
scroll to position [0, 0]
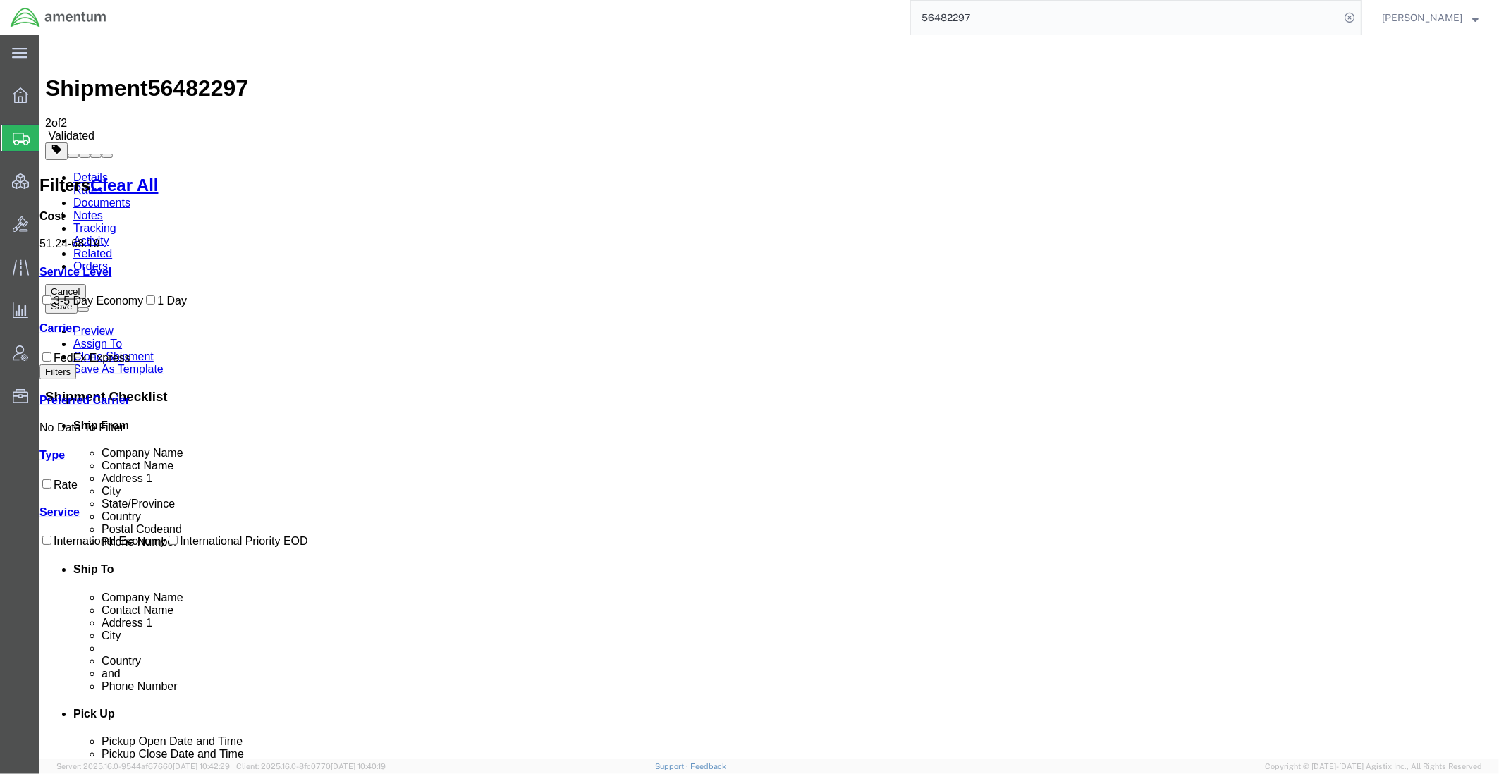
click at [74, 171] on link "Details" at bounding box center [90, 177] width 35 height 12
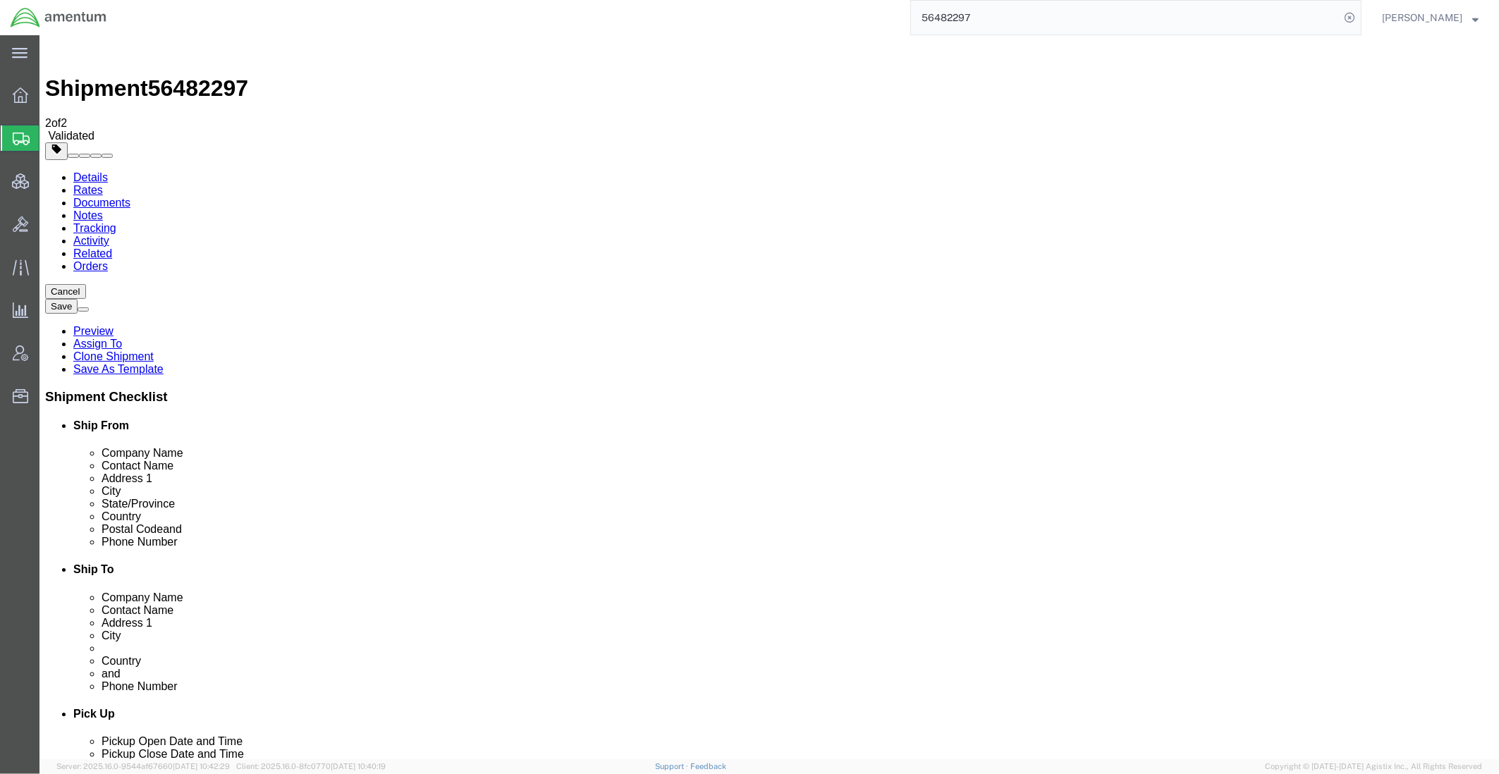
drag, startPoint x: 934, startPoint y: 257, endPoint x: 663, endPoint y: 247, distance: 270.9
click div "Location Select Select My Profile Location 1002-4122-6 1006-5256-0 1026-8910-0 …"
drag, startPoint x: 957, startPoint y: 321, endPoint x: 466, endPoint y: 283, distance: 492.1
click div "Ship From Location Location Select Select My Profile Location 1002-4122-6 1006-…"
drag, startPoint x: 885, startPoint y: 455, endPoint x: 489, endPoint y: 424, distance: 396.7
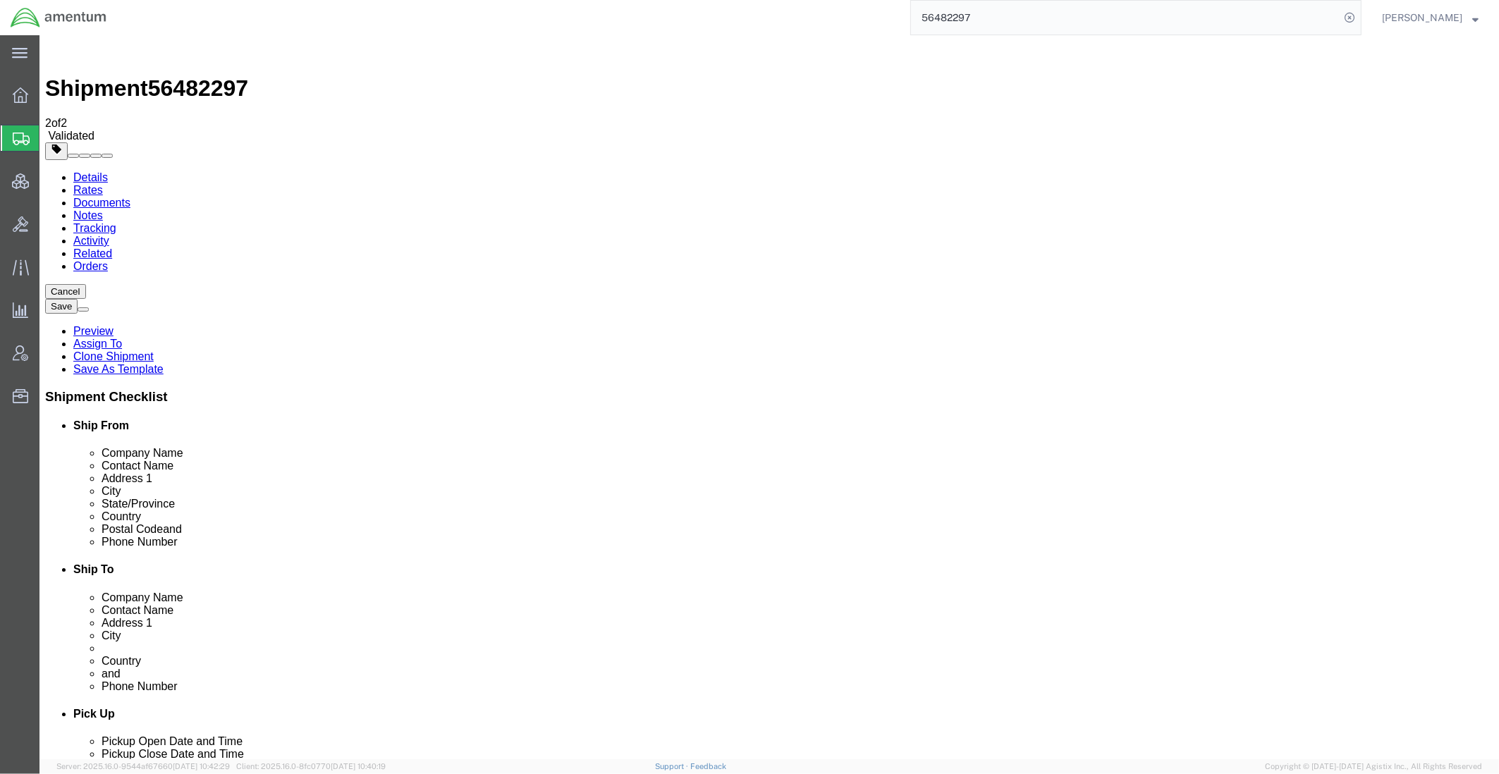
click div "Ship From Location Location Select Select My Profile Location 1002-4122-6 1006-…"
paste input "text"
type input "03179"
click label "State/Province"
click button "Rate Shipment"
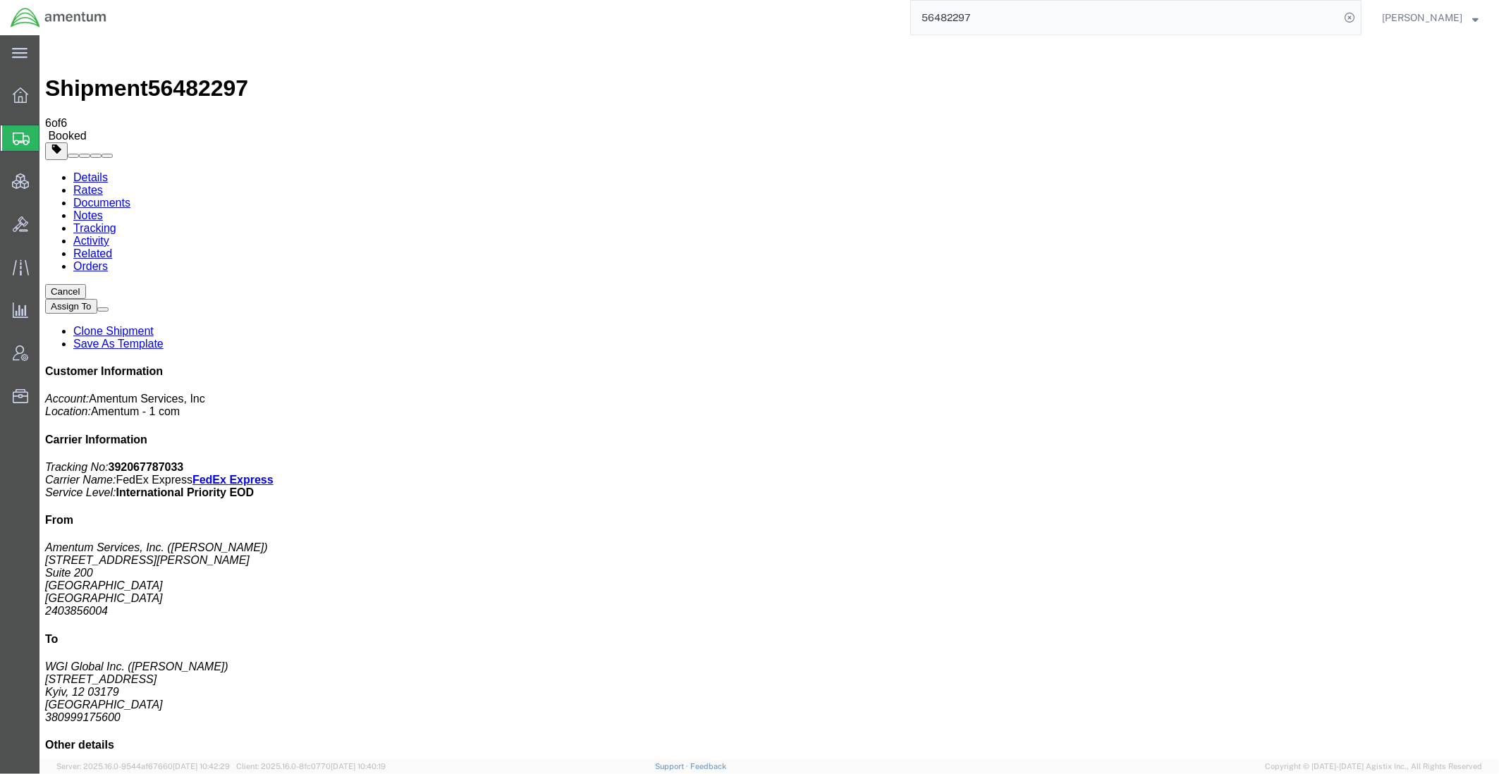
checkbox input "true"
select select "3"
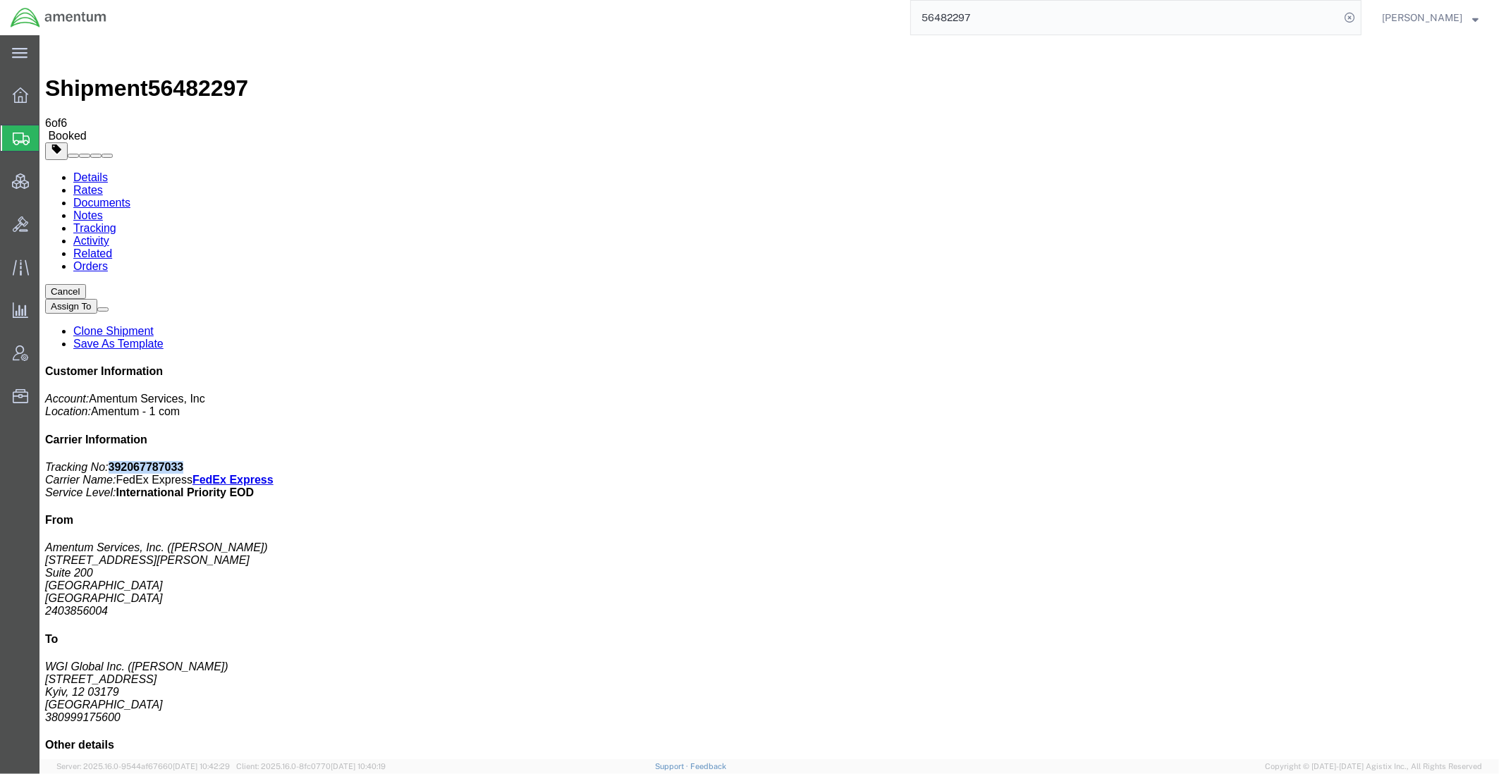
drag, startPoint x: 1371, startPoint y: 216, endPoint x: 1302, endPoint y: 223, distance: 69.5
click at [1302, 461] on p "Tracking No: 392067787033 Carrier Name: FedEx Express FedEx Express Service Lev…" at bounding box center [769, 480] width 1448 height 38
copy b "392067787033"
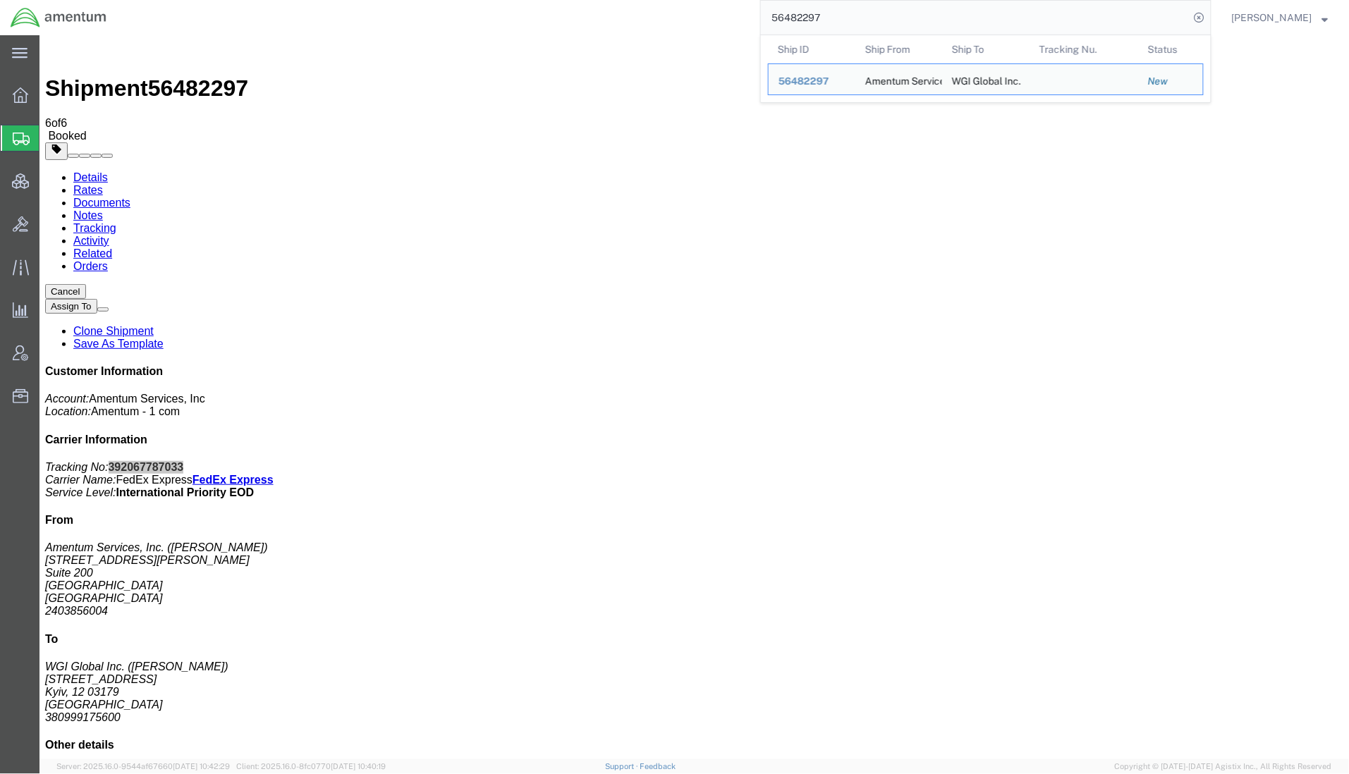
drag, startPoint x: 838, startPoint y: 19, endPoint x: 611, endPoint y: -6, distance: 228.4
click at [611, 0] on html "main_menu Created with Sketch. Collapse Menu Overview Shipments Shipment Manage…" at bounding box center [674, 387] width 1349 height 774
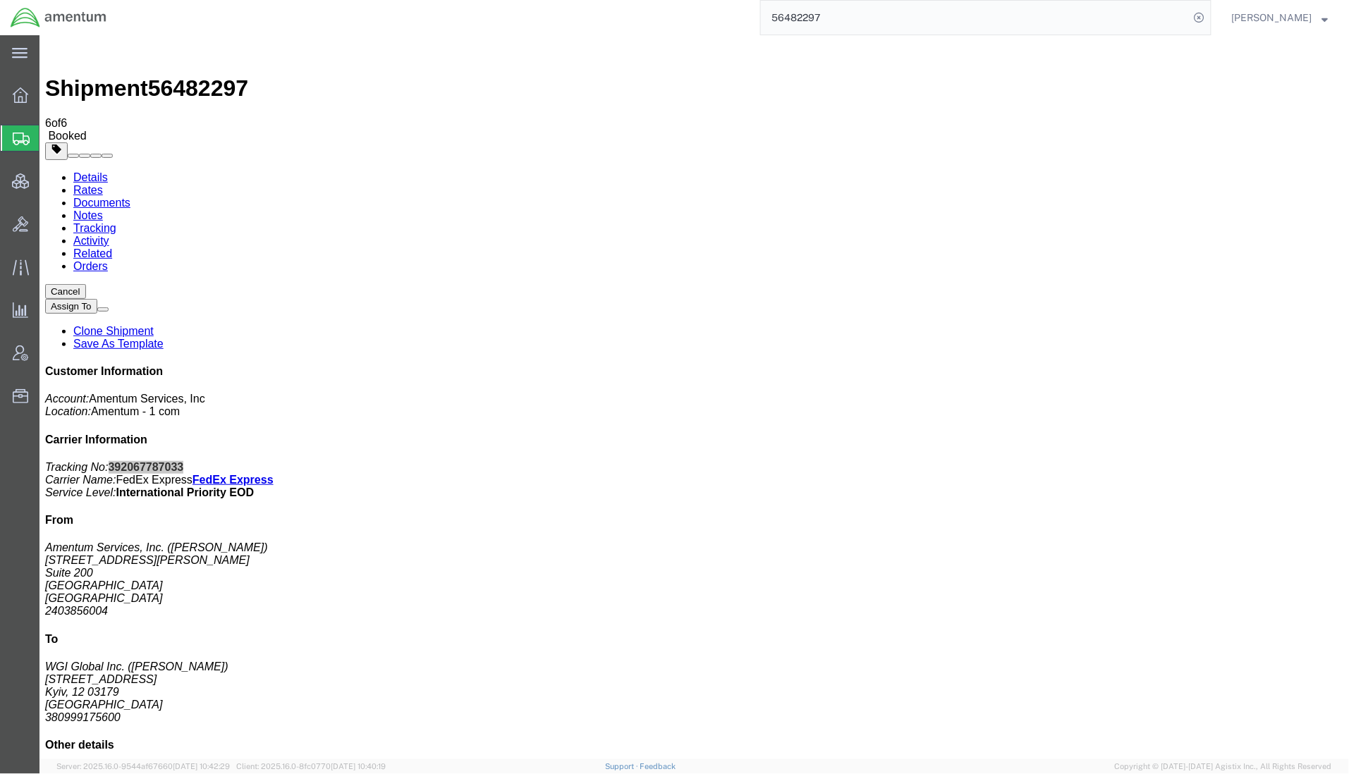
paste input "392045456009"
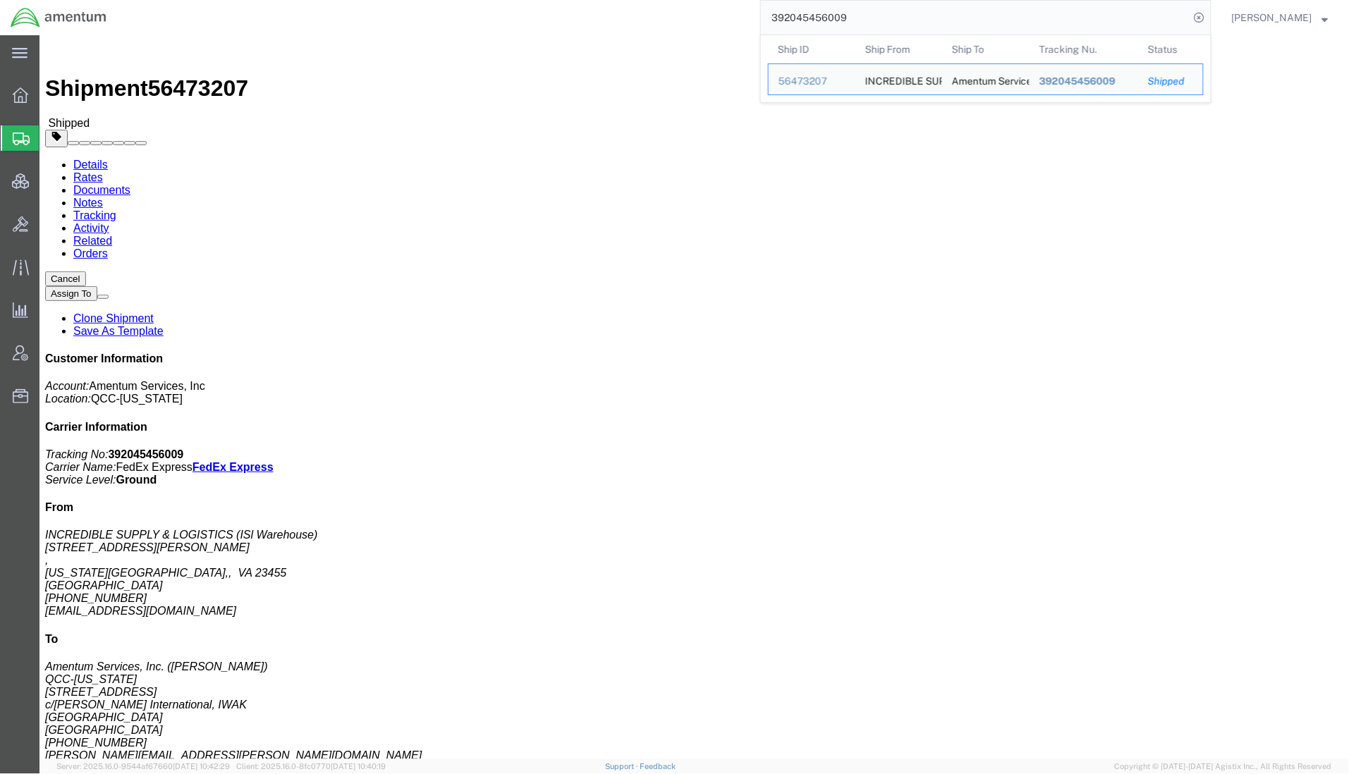
drag, startPoint x: 871, startPoint y: 19, endPoint x: 646, endPoint y: 9, distance: 225.1
click at [654, 9] on div "392045456009 Ship ID Ship From Ship To Tracking Nu. Status Ship ID 56473207 Shi…" at bounding box center [664, 17] width 1094 height 35
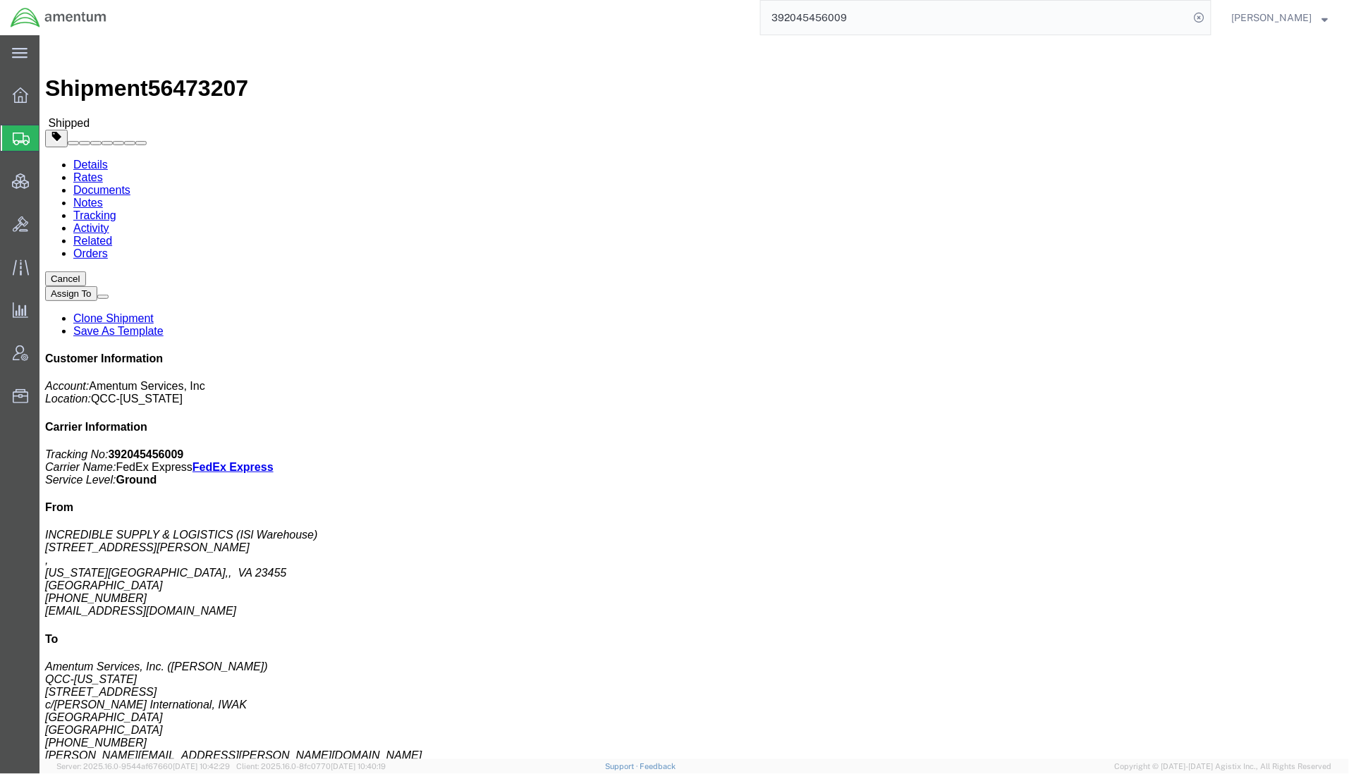
paste input "56109645"
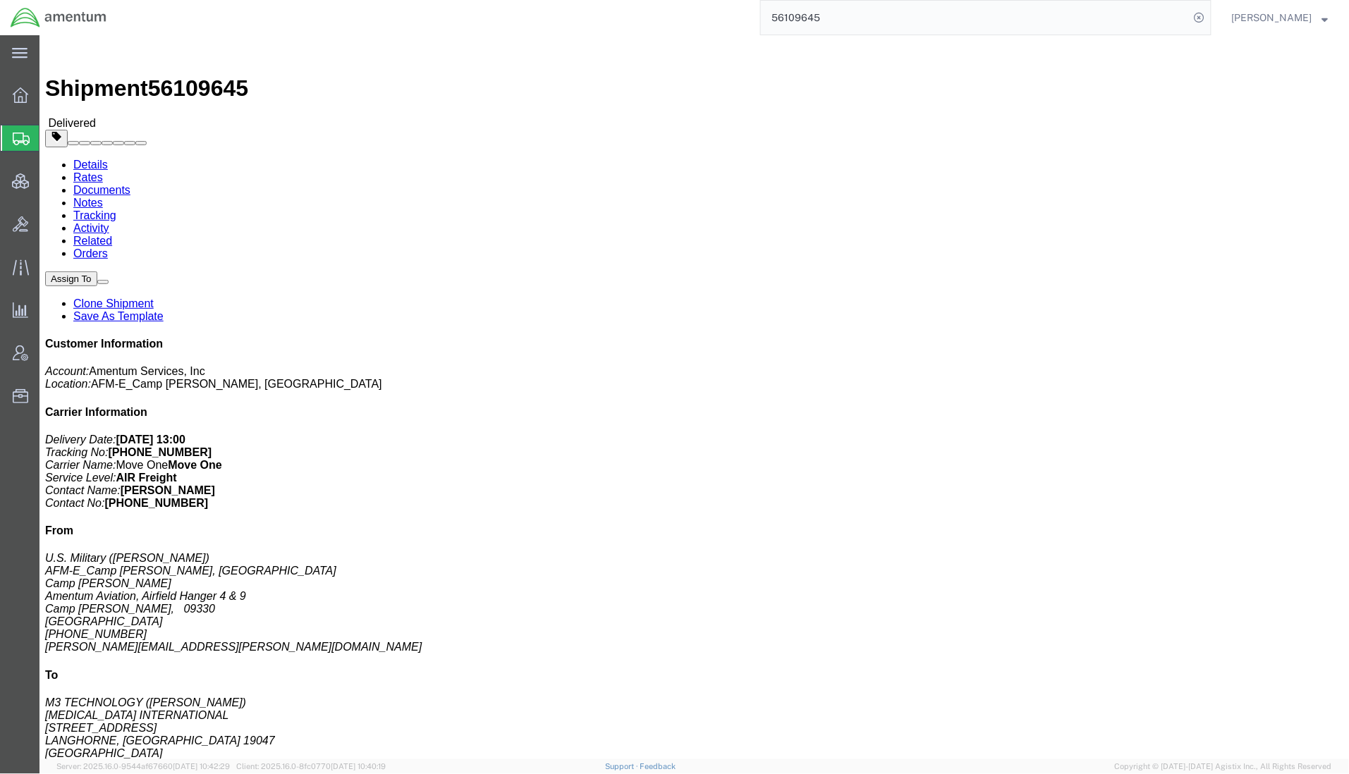
click link "Documents"
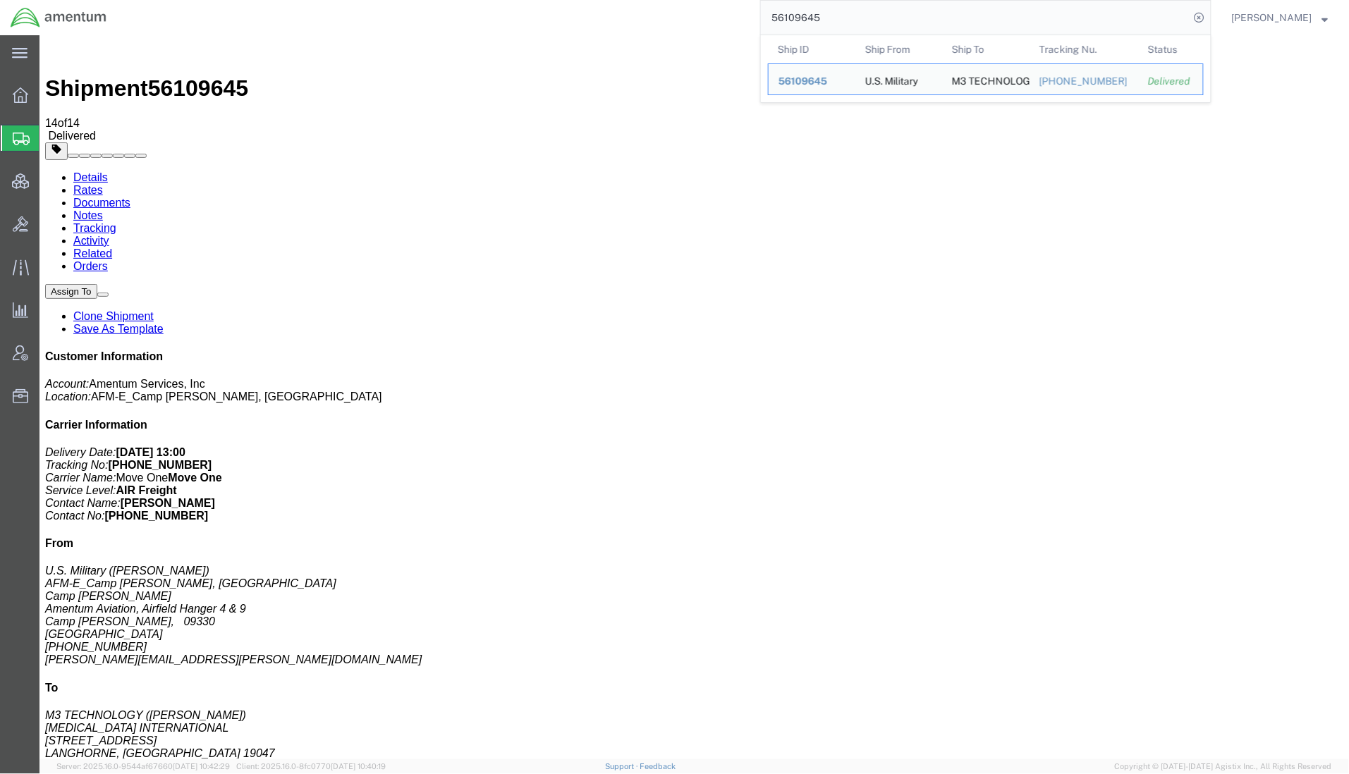
drag, startPoint x: 711, startPoint y: 11, endPoint x: 626, endPoint y: 1, distance: 85.1
click at [629, 4] on div "56109645 Ship ID Ship From Ship To Tracking Nu. Status Ship ID 56109645 Ship Fr…" at bounding box center [664, 17] width 1094 height 35
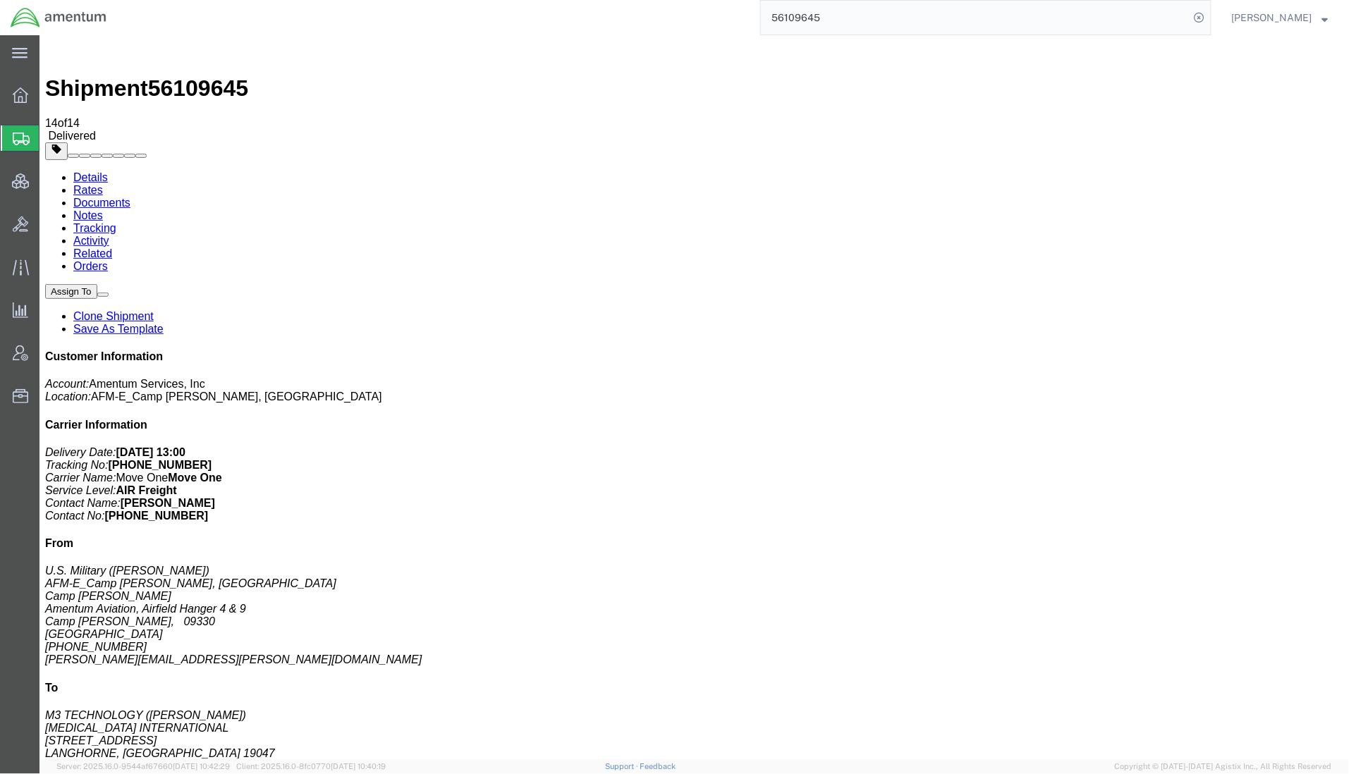
paste input "1Z8533AV031574735"
type input "1Z8533AV0315747355"
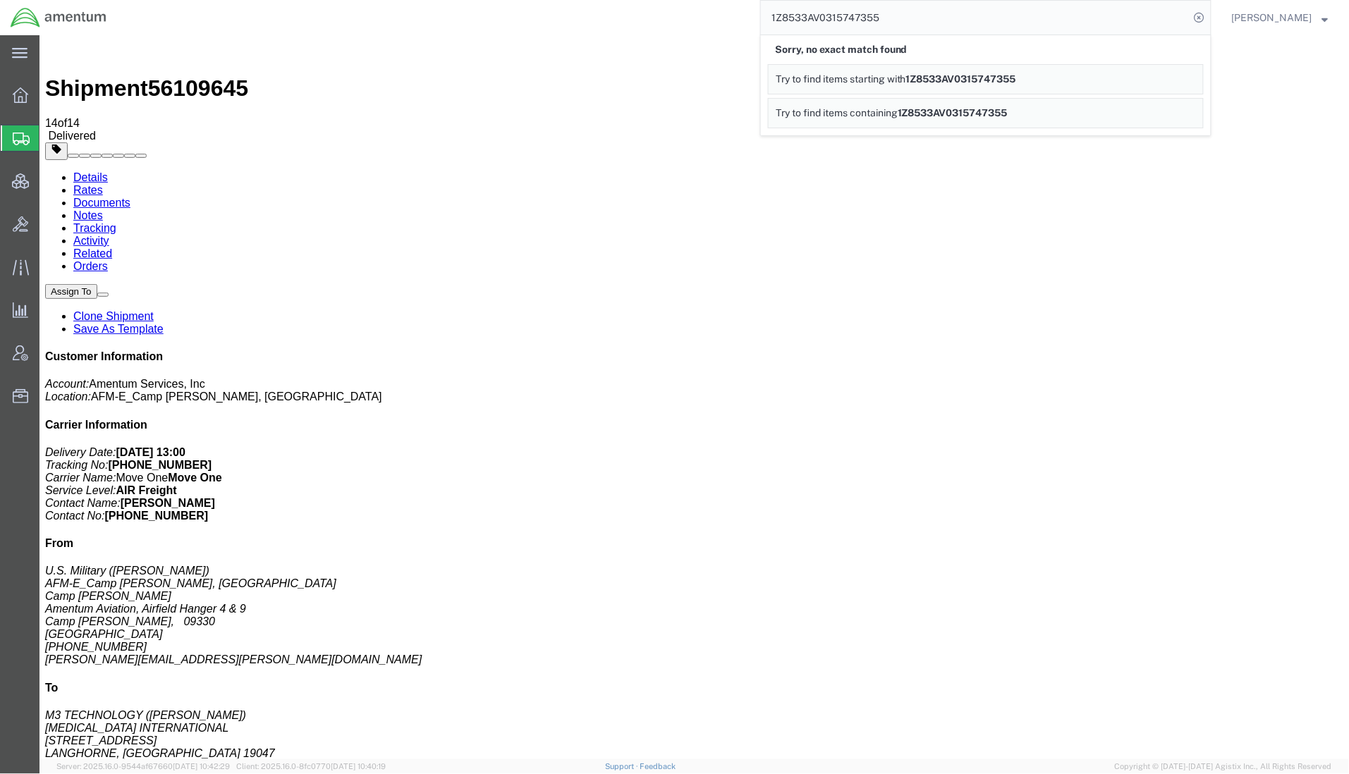
click at [50, 138] on span "Shipments" at bounding box center [44, 138] width 11 height 28
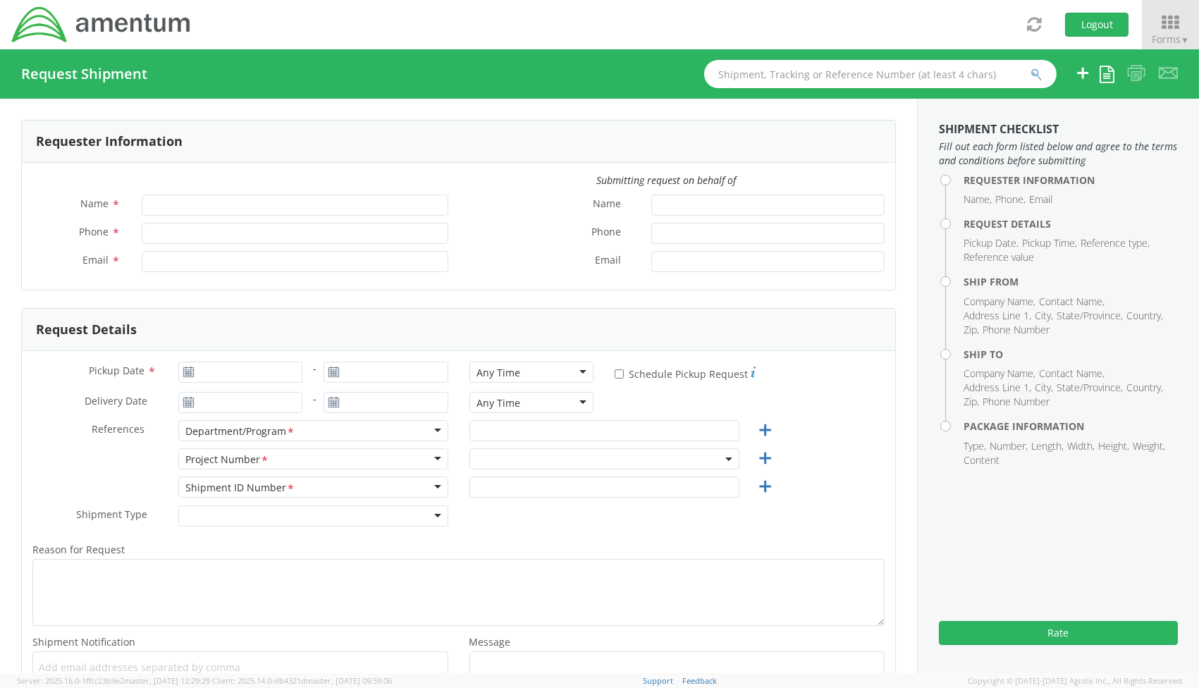
click at [252, 152] on div "Requester Information" at bounding box center [459, 142] width 874 height 42
type input "Jason Champagne"
type input "+1-817-224-7489"
type input "jason.champagne2@amentum.com"
click at [571, 460] on span at bounding box center [605, 458] width 270 height 21
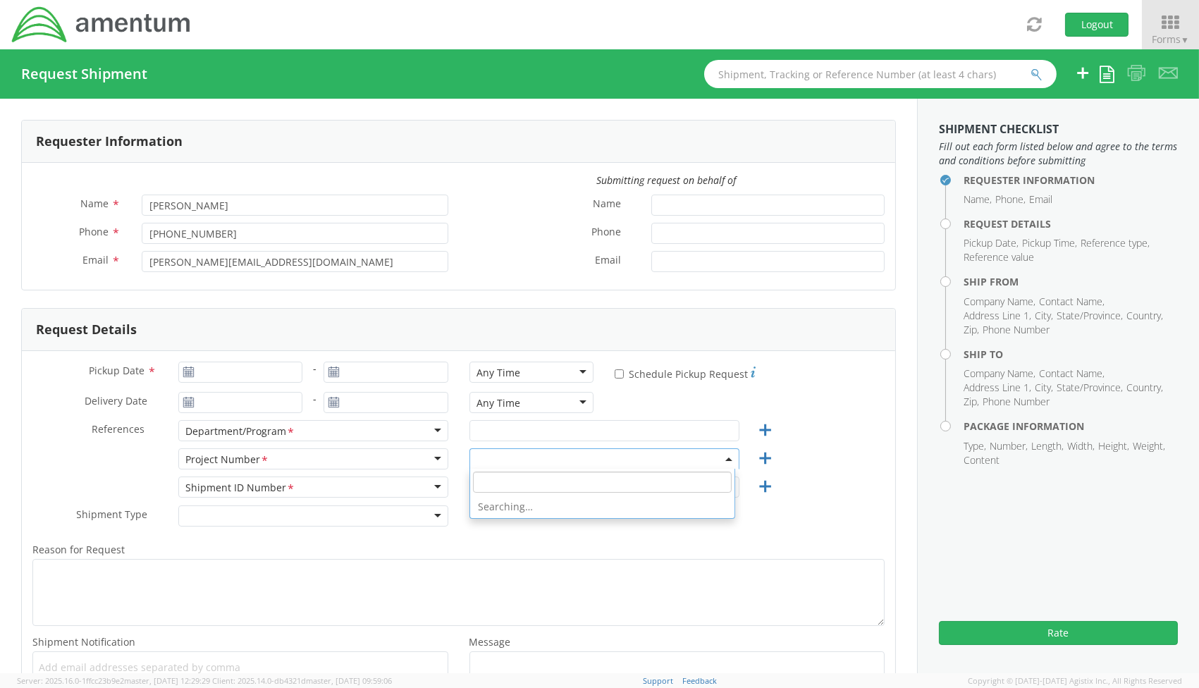
select select "OVHD.600294.PURCH"
click at [564, 477] on input "search" at bounding box center [602, 482] width 259 height 21
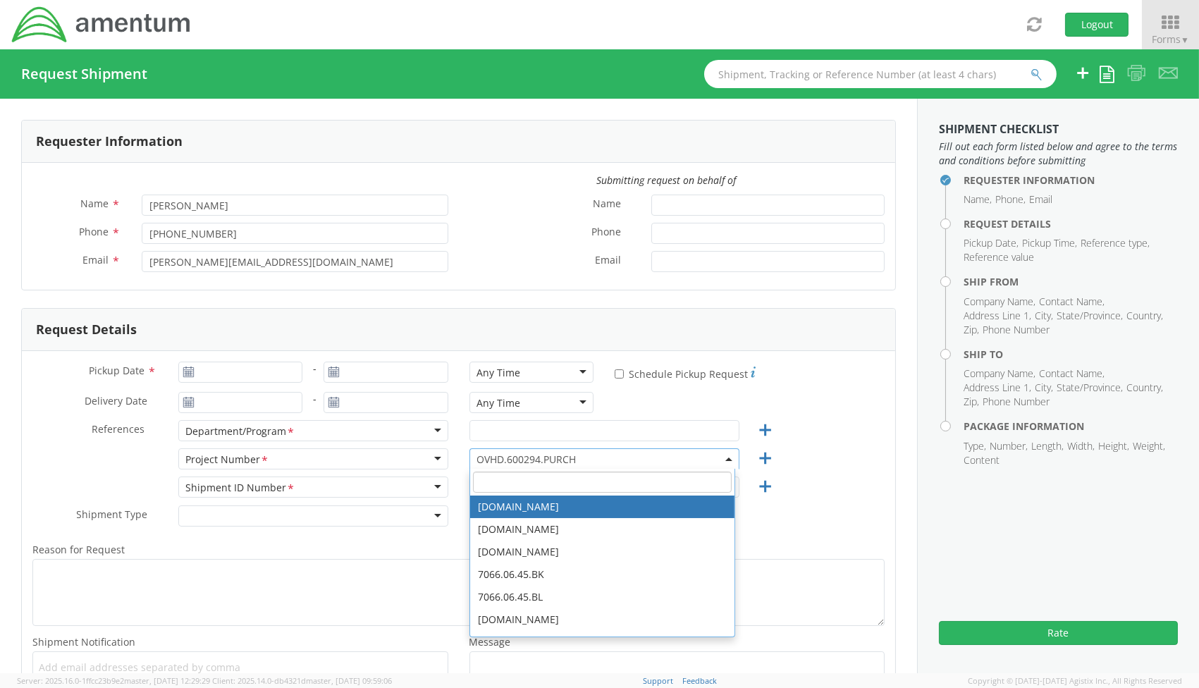
paste input "3422.NC.OEX.00.00.0000"
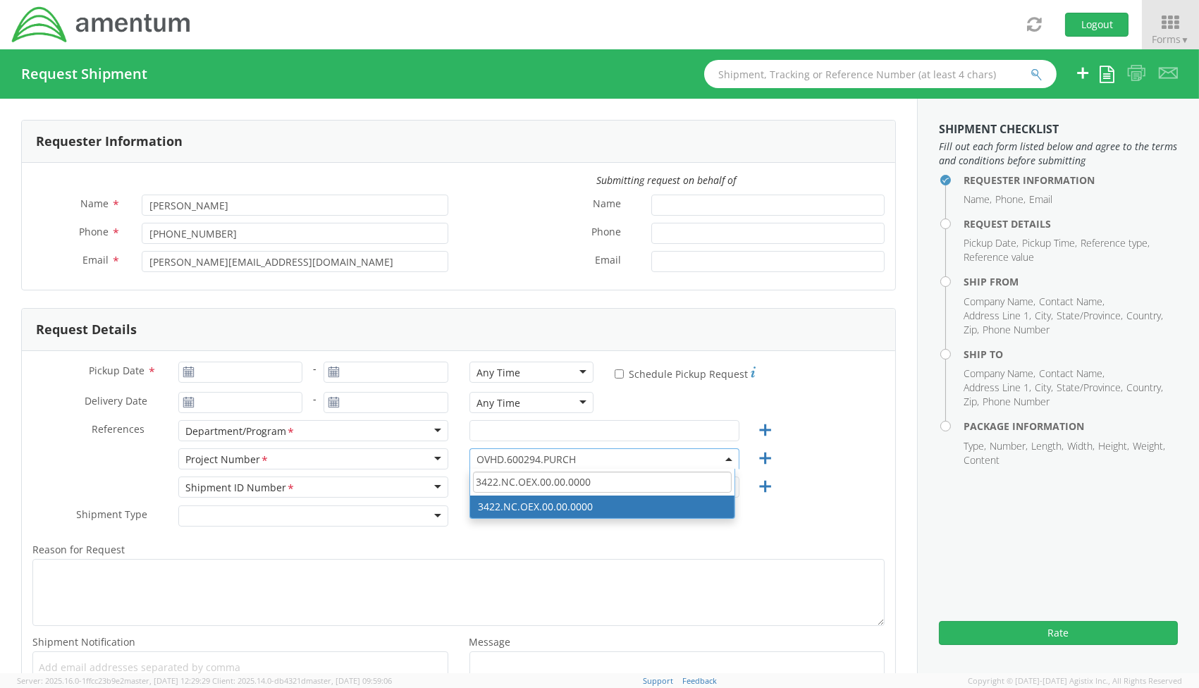
type input "3422.NC.OEX.00.00.0000"
select select "3422.NC.OEX.00.00.0000"
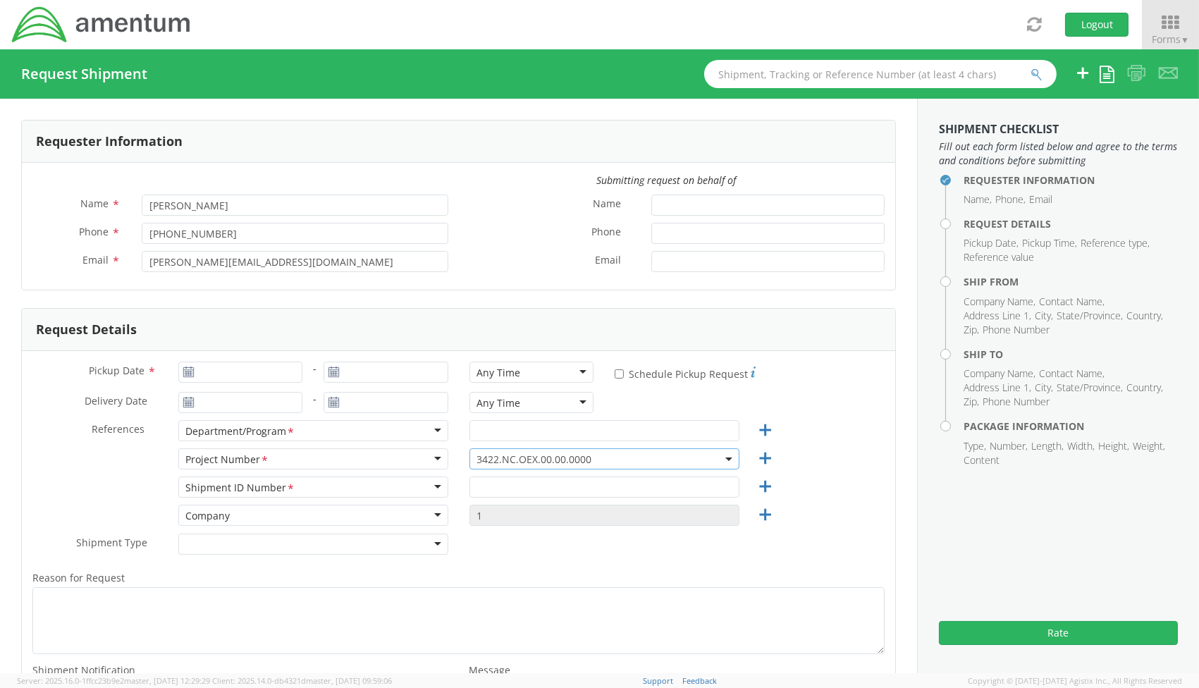
click at [567, 460] on span "3422.NC.OEX.00.00.0000" at bounding box center [604, 459] width 255 height 13
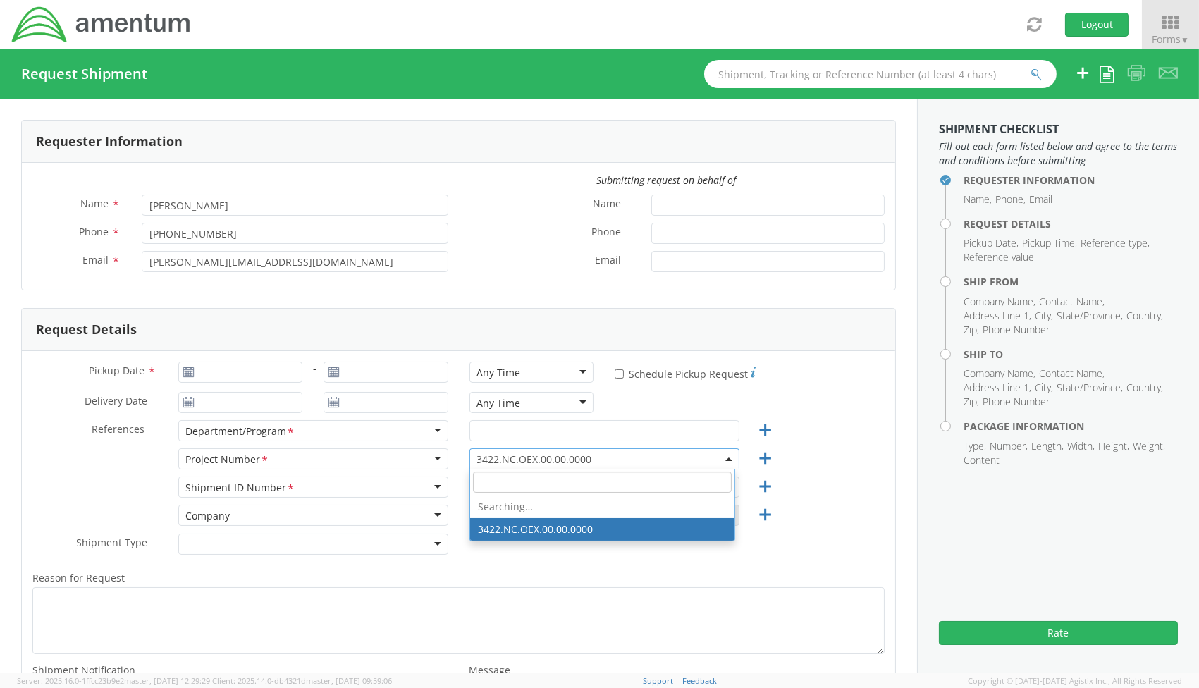
click at [565, 489] on input "search" at bounding box center [602, 482] width 259 height 21
paste input "7201.06.0601.108.085.000"
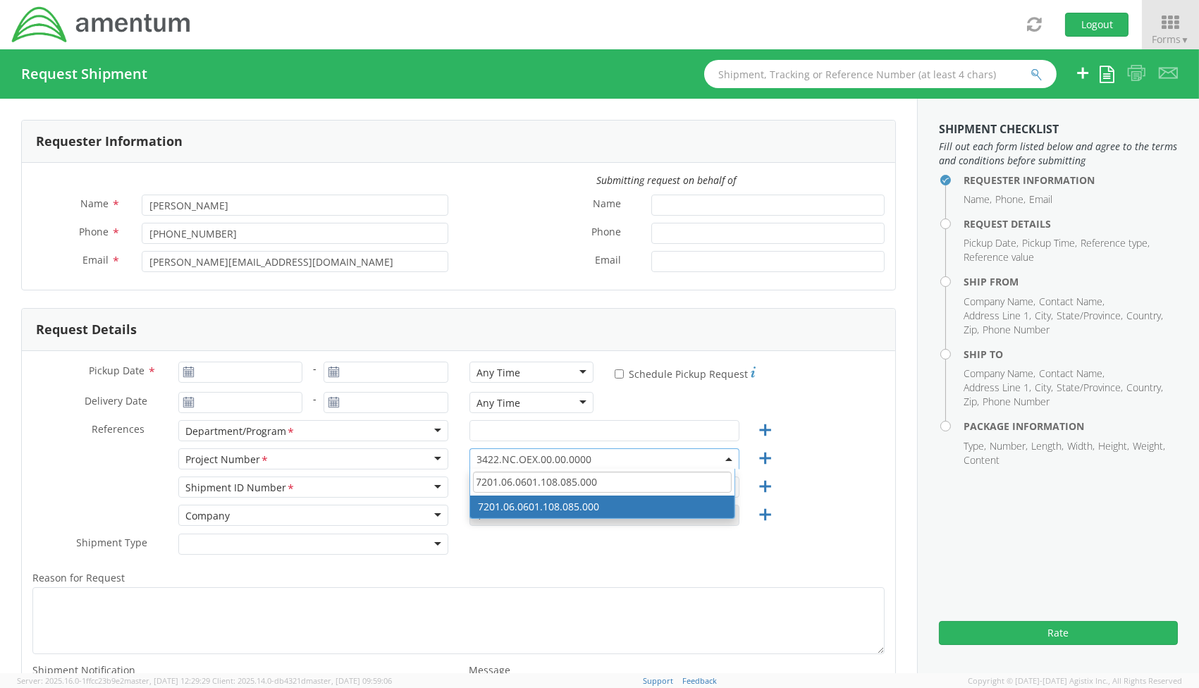
type input "7201.06.0601.108.085.000"
select select "7201.06.0601.108.085.000"
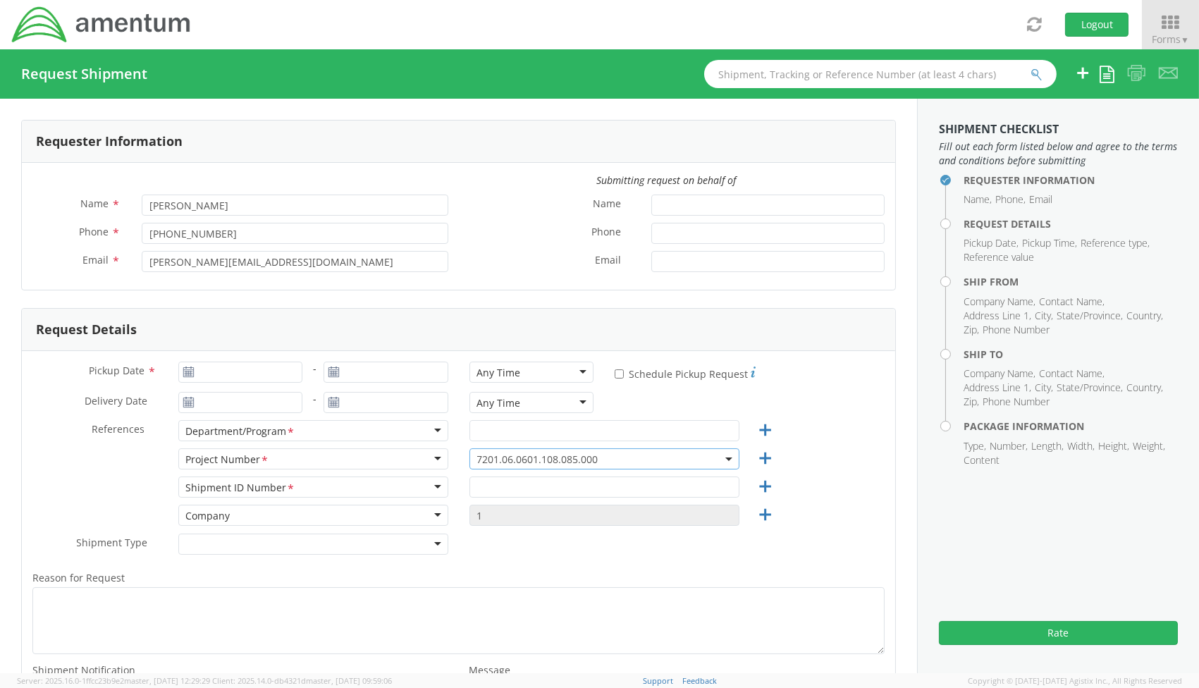
click at [249, 25] on div "Toggle navigation Logout Forms ▼ Home My Shipments Shipping Estimator Desktop S…" at bounding box center [599, 24] width 1199 height 49
